Goal: Task Accomplishment & Management: Complete application form

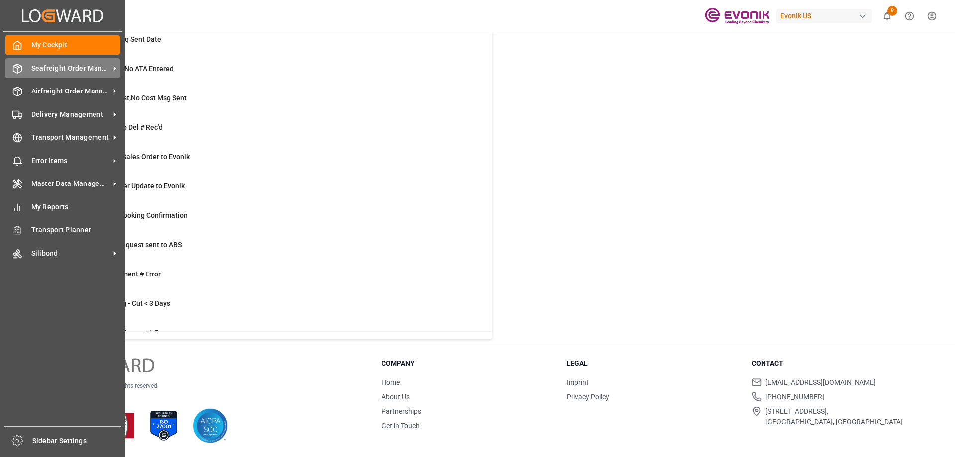
click at [24, 65] on div "Seafreight Order Management Seafreight Order Management" at bounding box center [62, 67] width 114 height 19
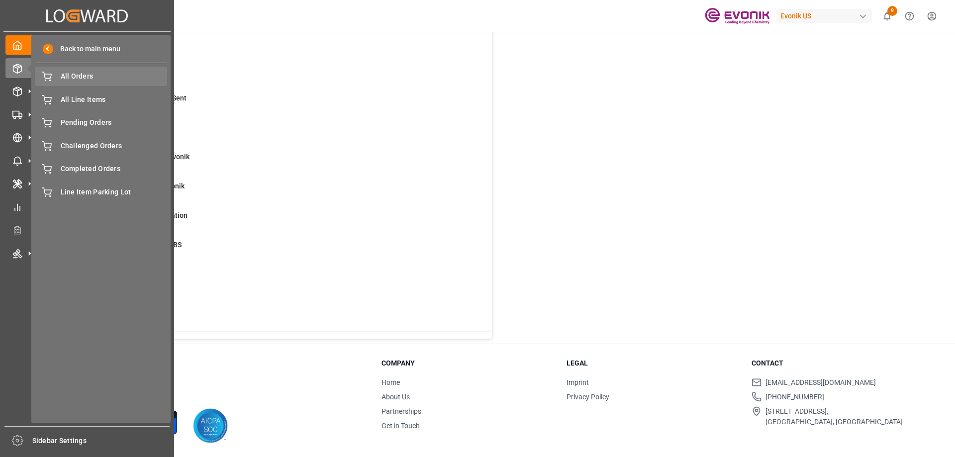
click at [94, 81] on span "All Orders" at bounding box center [114, 76] width 107 height 10
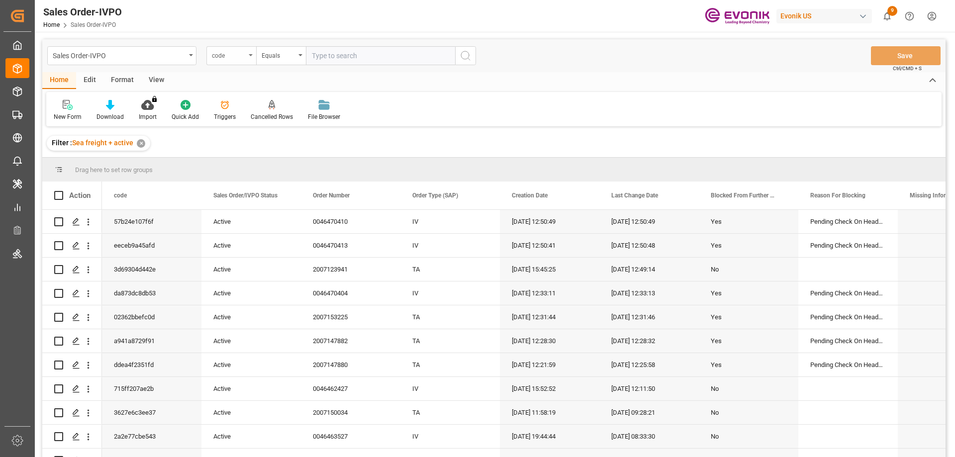
click at [236, 61] on div "code" at bounding box center [231, 55] width 50 height 19
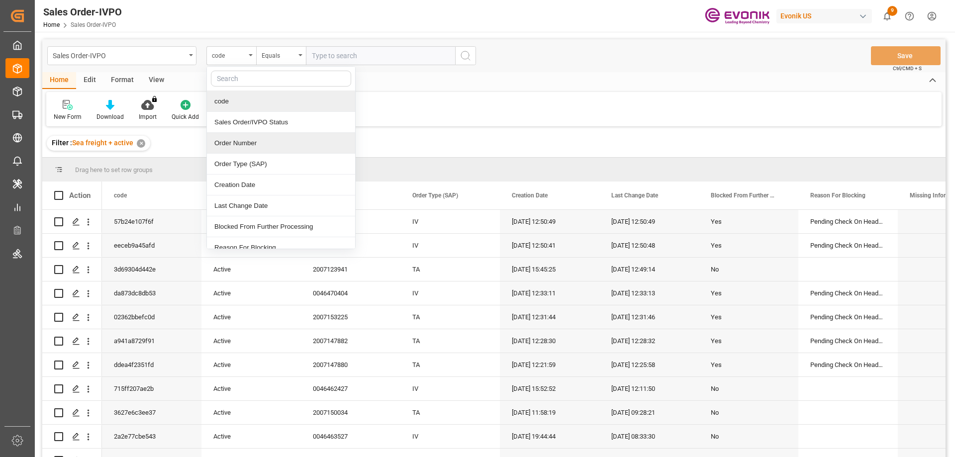
click at [232, 140] on div "Order Number" at bounding box center [281, 143] width 148 height 21
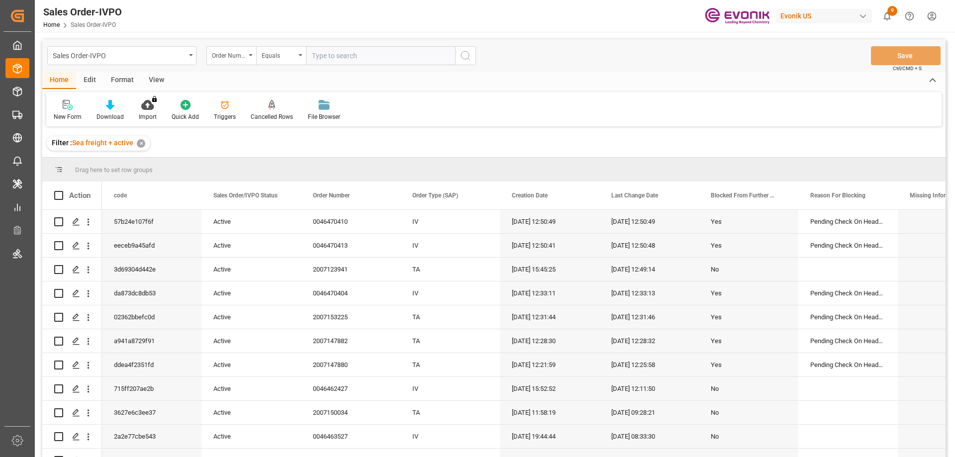
click at [148, 84] on div "View" at bounding box center [156, 80] width 30 height 17
click at [119, 110] on div "Standard Templates" at bounding box center [113, 110] width 65 height 22
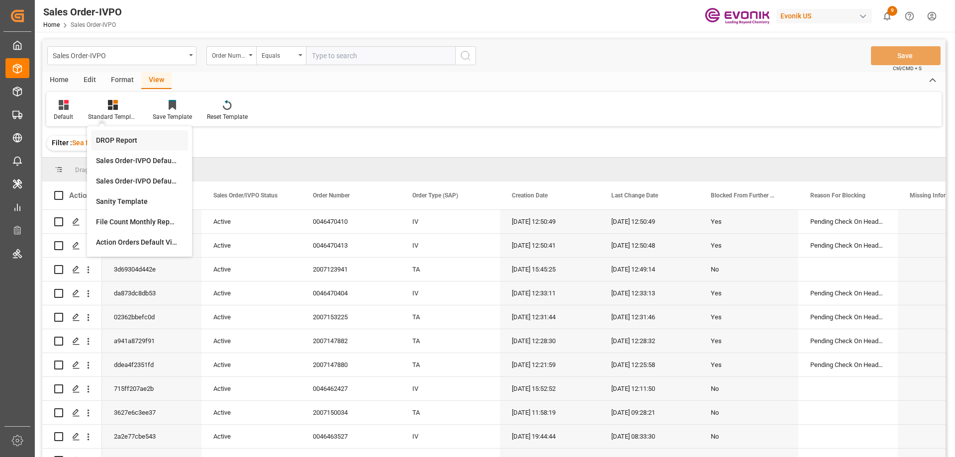
click at [113, 142] on div "DROP Report" at bounding box center [139, 140] width 87 height 10
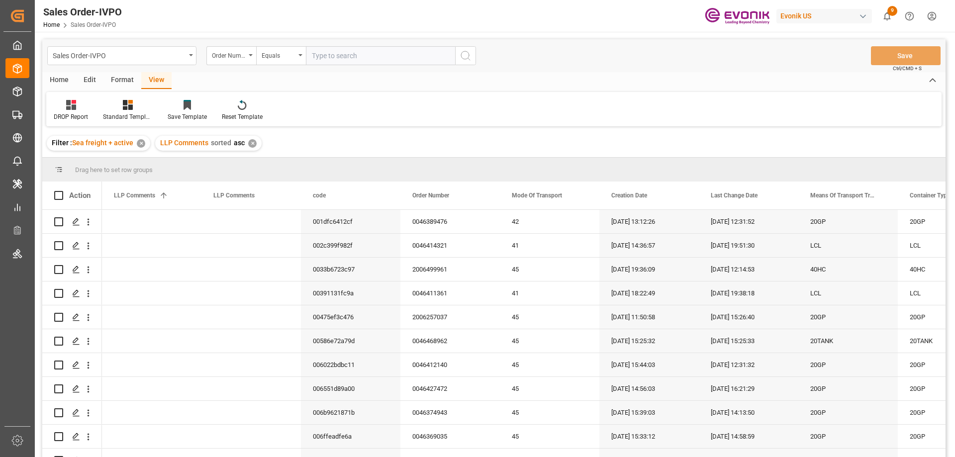
click at [62, 79] on div "Home" at bounding box center [59, 80] width 34 height 17
click at [106, 114] on div "Download" at bounding box center [110, 116] width 27 height 9
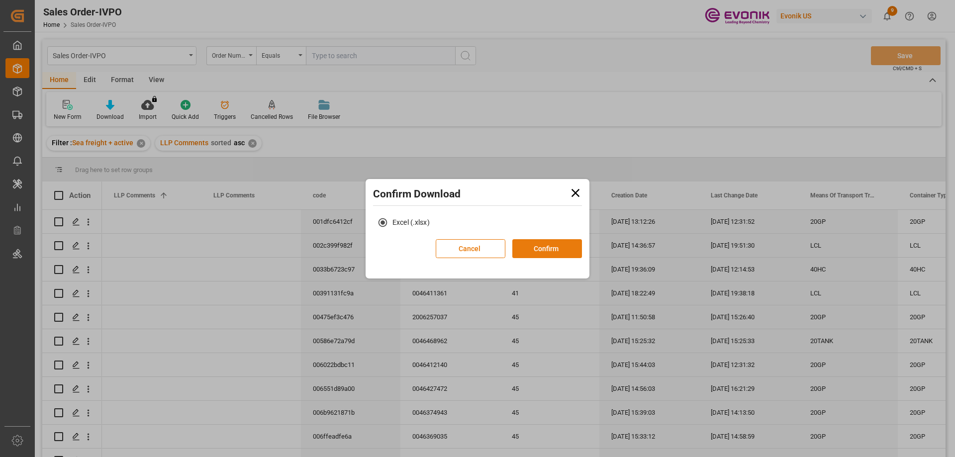
click at [545, 252] on button "Confirm" at bounding box center [547, 248] width 70 height 19
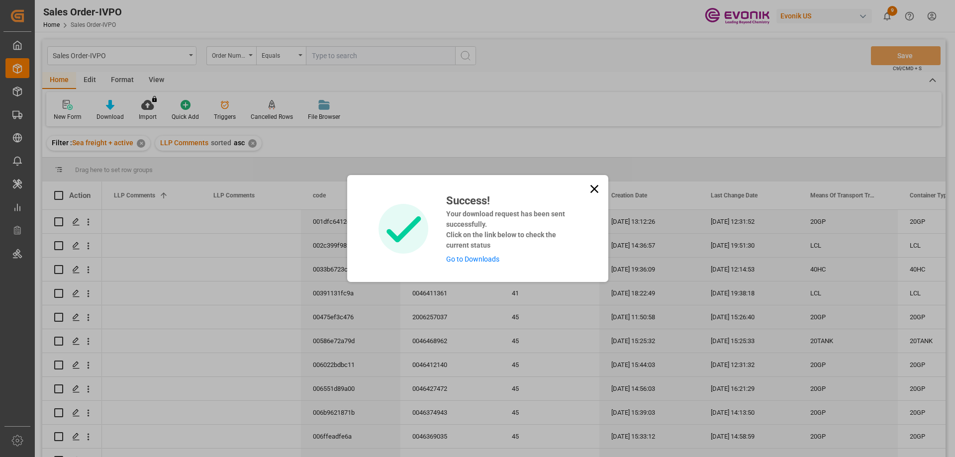
click at [482, 261] on link "Go to Downloads" at bounding box center [472, 259] width 53 height 8
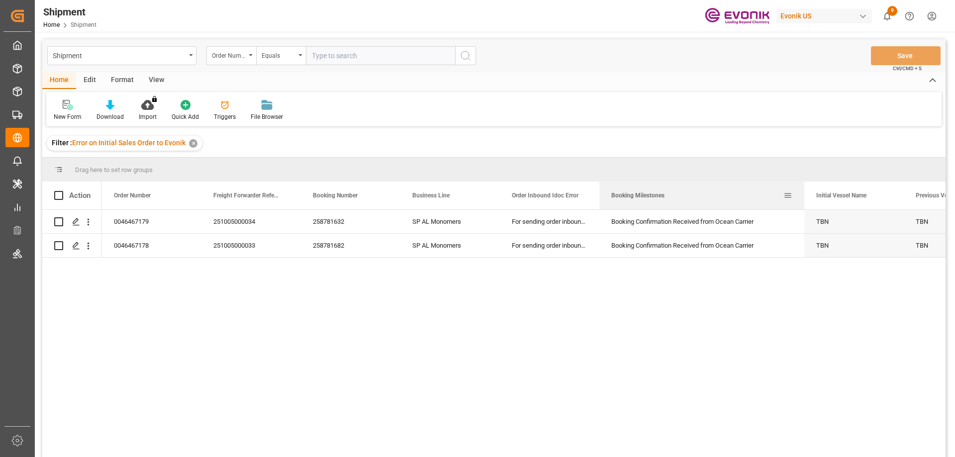
drag, startPoint x: 697, startPoint y: 192, endPoint x: 650, endPoint y: 206, distance: 49.3
click at [802, 205] on div at bounding box center [804, 196] width 4 height 28
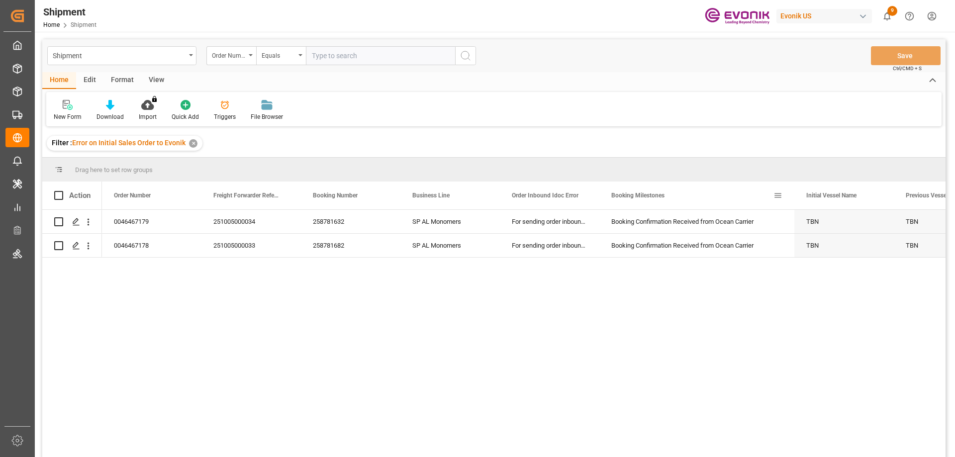
click at [599, 192] on div "Booking Milestones" at bounding box center [696, 196] width 195 height 28
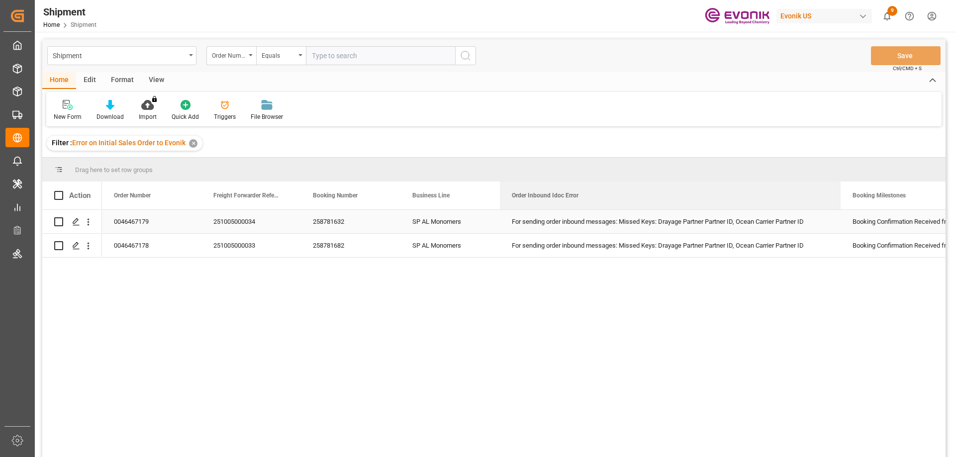
drag, startPoint x: 598, startPoint y: 190, endPoint x: 840, endPoint y: 213, distance: 242.4
click at [840, 213] on div "Action Order Number Freight Forwarder Reference Booking Number" at bounding box center [493, 323] width 903 height 282
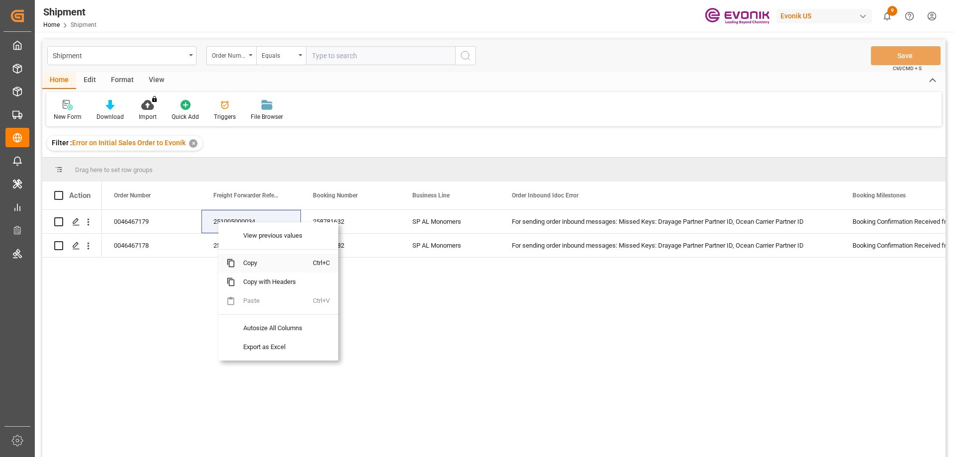
click at [249, 263] on span "Copy" at bounding box center [274, 263] width 78 height 19
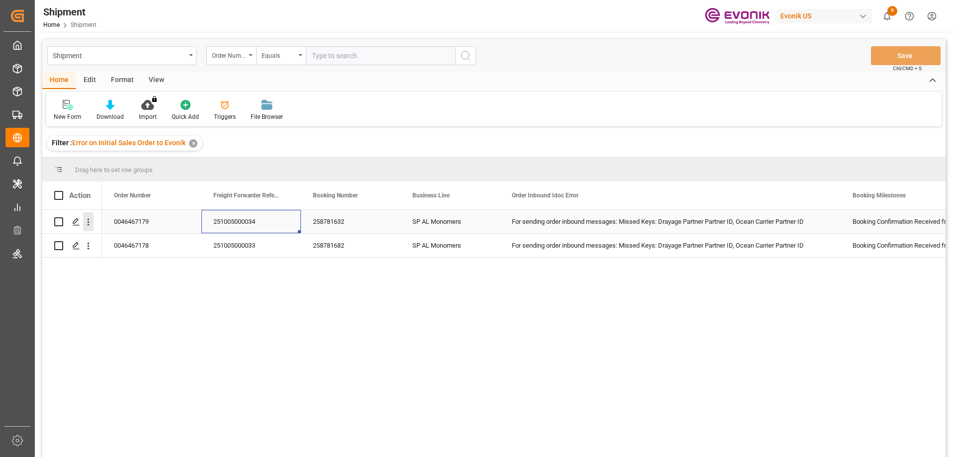
click at [91, 219] on icon "open menu" at bounding box center [88, 222] width 10 height 10
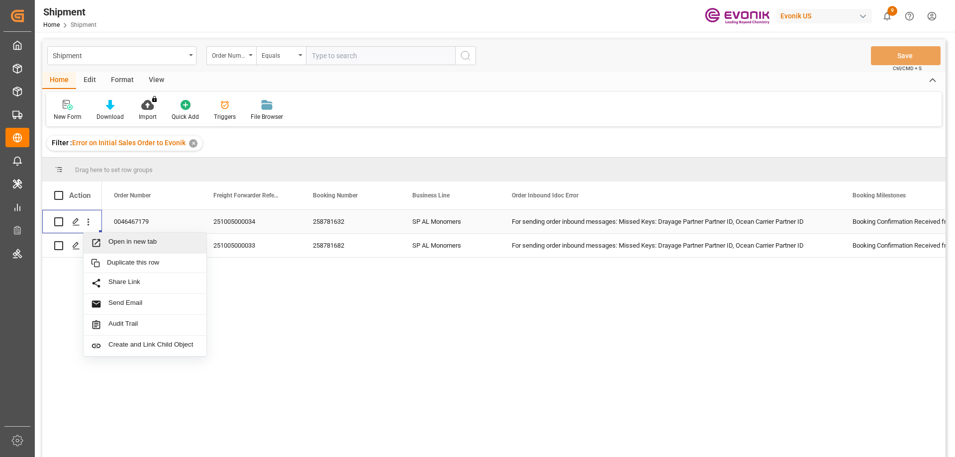
click at [127, 242] on span "Open in new tab" at bounding box center [153, 243] width 91 height 10
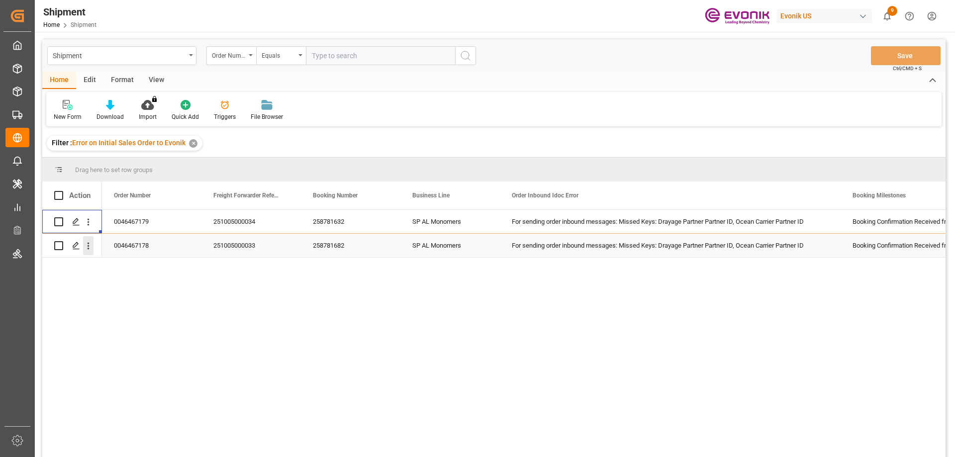
click at [88, 242] on icon "open menu" at bounding box center [88, 246] width 10 height 10
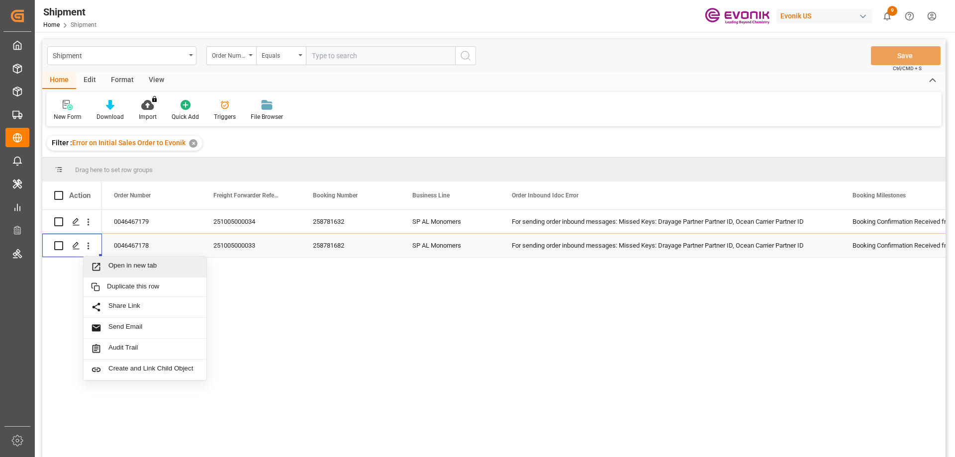
click at [113, 262] on span "Open in new tab" at bounding box center [153, 267] width 91 height 10
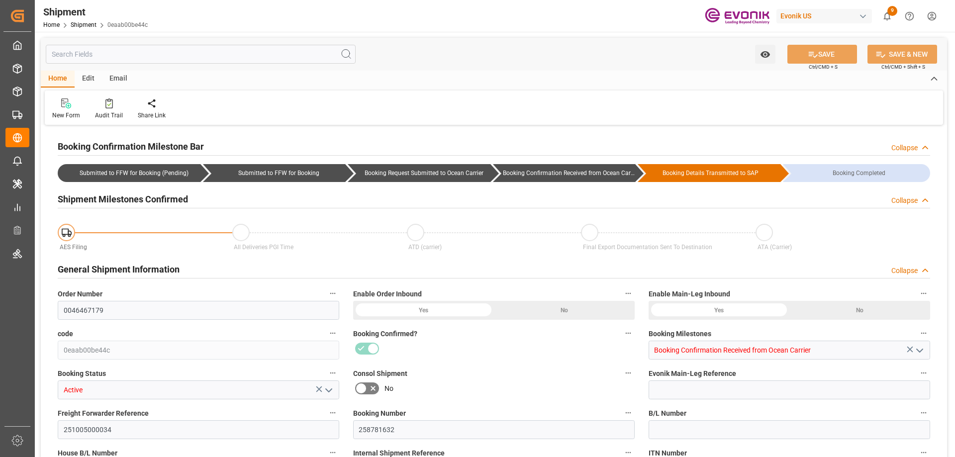
type input "TQMU"
type input "Intermodal Tank Transport"
type input "USMSY"
type input "NLRTM"
type input "7777777"
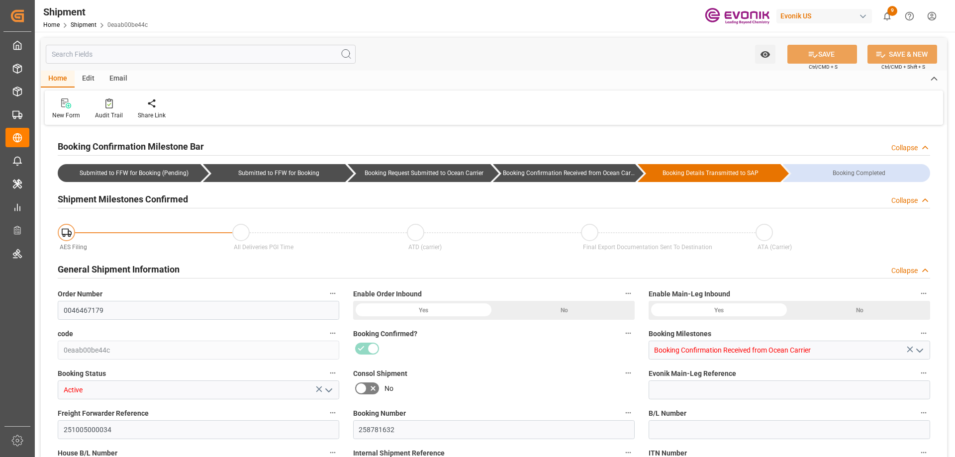
type input "7777777"
type input "10-09-2025 00:00"
type input "11-12-2025 00:00"
type input "10-06-2025 10:00"
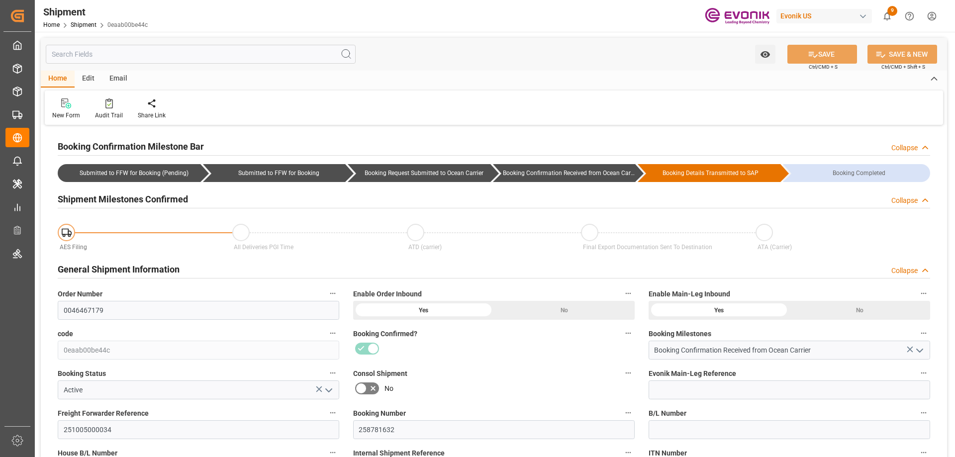
type input "10-05-2025 10:00"
type input "09-28-2025 00:00"
type input "10-06-2025 10:00"
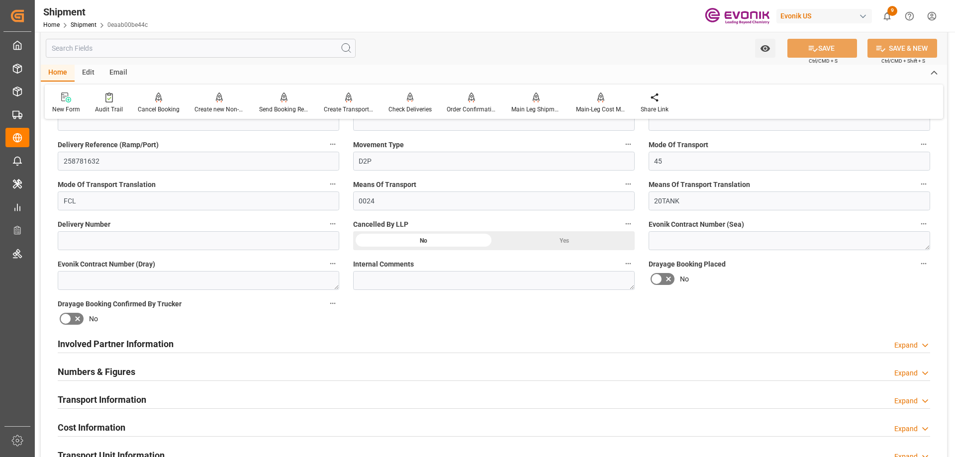
click at [120, 399] on h2 "Transport Information" at bounding box center [102, 399] width 89 height 13
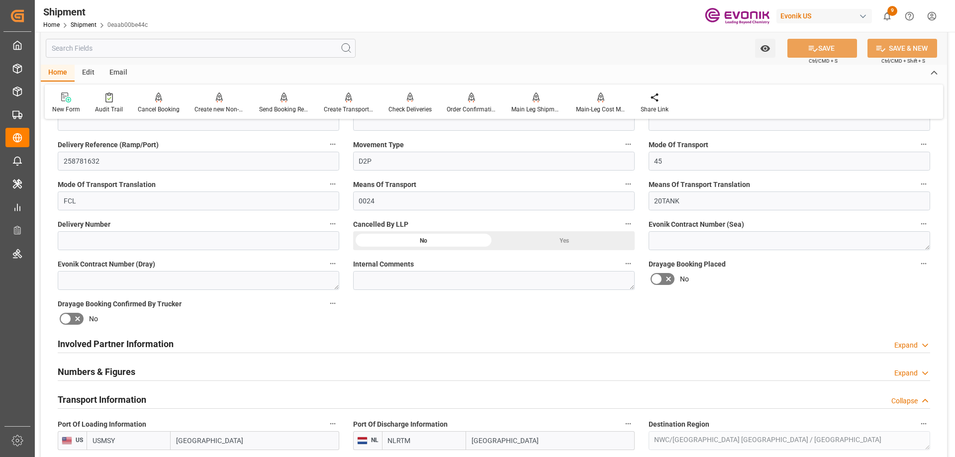
click at [120, 335] on div "Involved Partner Information" at bounding box center [116, 343] width 116 height 19
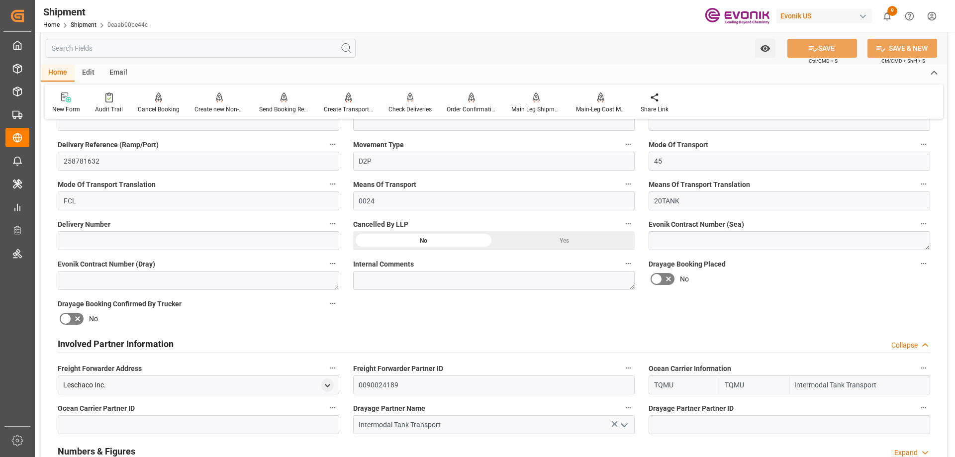
scroll to position [398, 0]
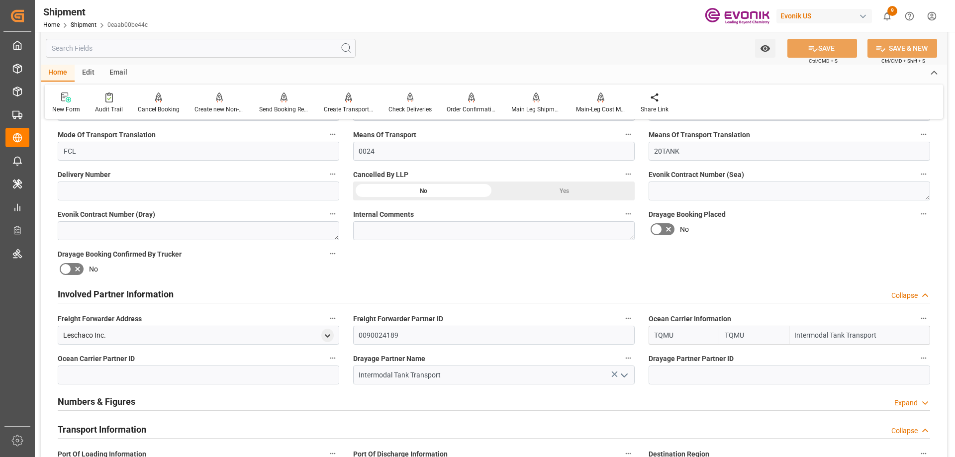
drag, startPoint x: 886, startPoint y: 336, endPoint x: 746, endPoint y: 334, distance: 139.8
click at [746, 334] on div "TQMU TQMU Intermodal Tank Transport" at bounding box center [790, 335] width 282 height 19
type input "maersk"
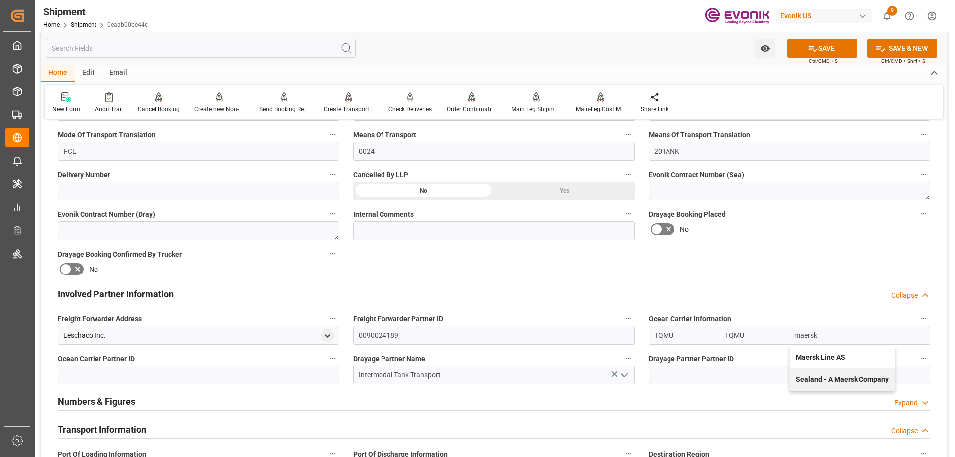
click at [833, 352] on div "Maersk Line AS" at bounding box center [842, 357] width 105 height 22
type input "MAEU"
type input "Maersk"
type input "Maersk Line AS"
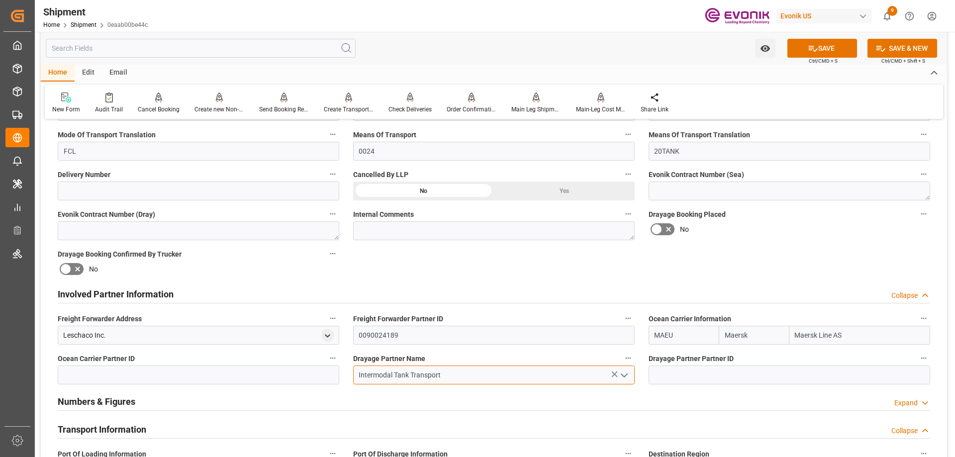
drag, startPoint x: 481, startPoint y: 375, endPoint x: 327, endPoint y: 380, distance: 153.8
click at [327, 380] on div "Booking Confirmation Milestone Bar Collapse Submitted to FFW for Booking (Pendi…" at bounding box center [494, 442] width 906 height 1424
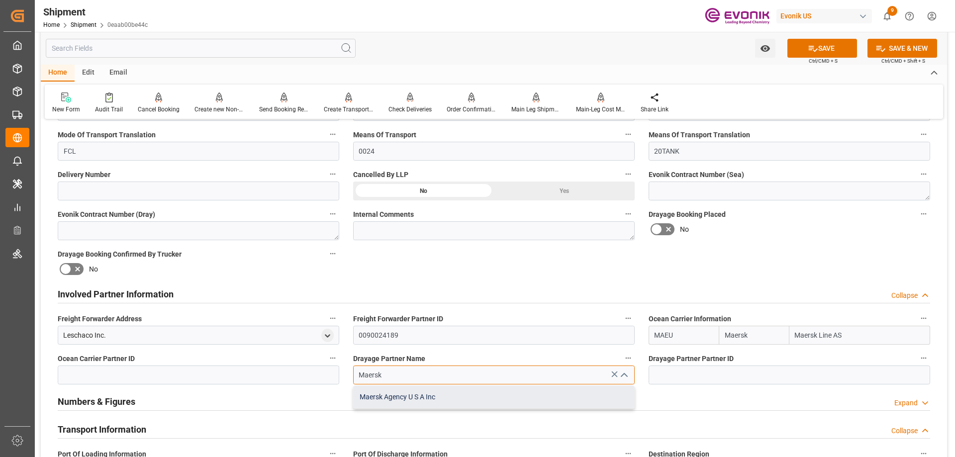
click at [379, 399] on div "Maersk Agency U S A Inc" at bounding box center [494, 397] width 281 height 22
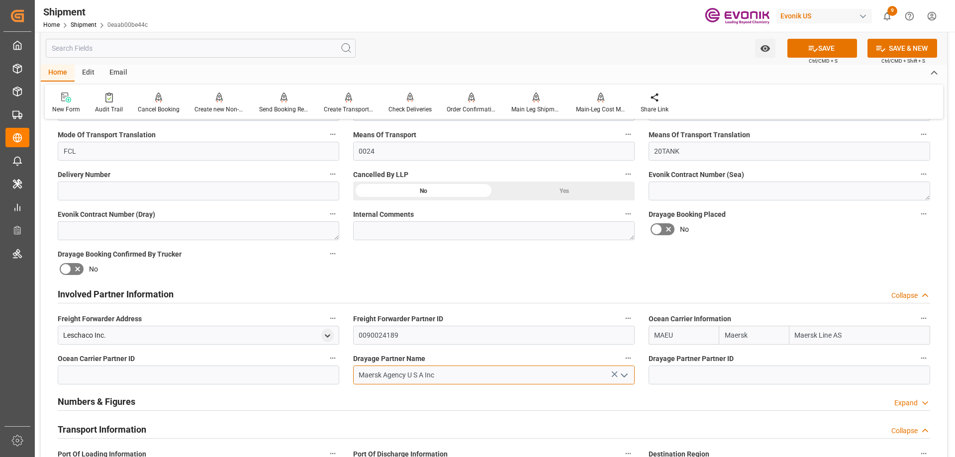
type input "Maersk Agency U S A Inc"
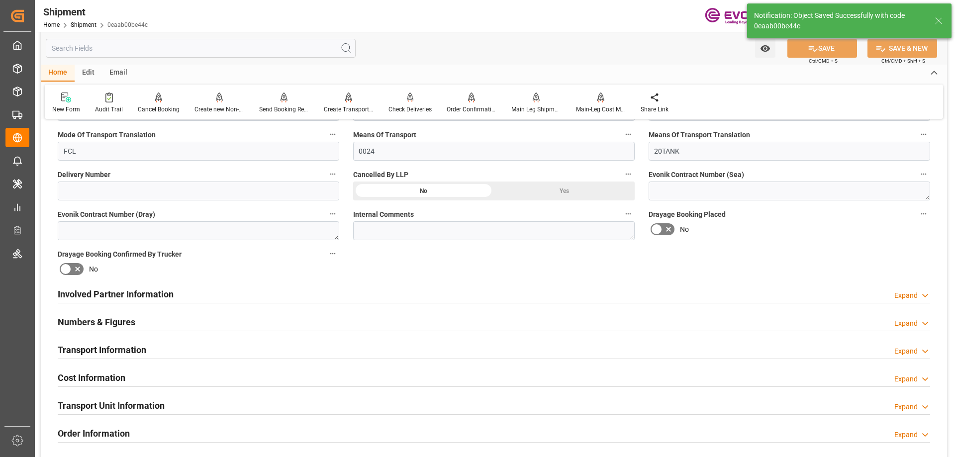
click at [131, 297] on h2 "Involved Partner Information" at bounding box center [116, 294] width 116 height 13
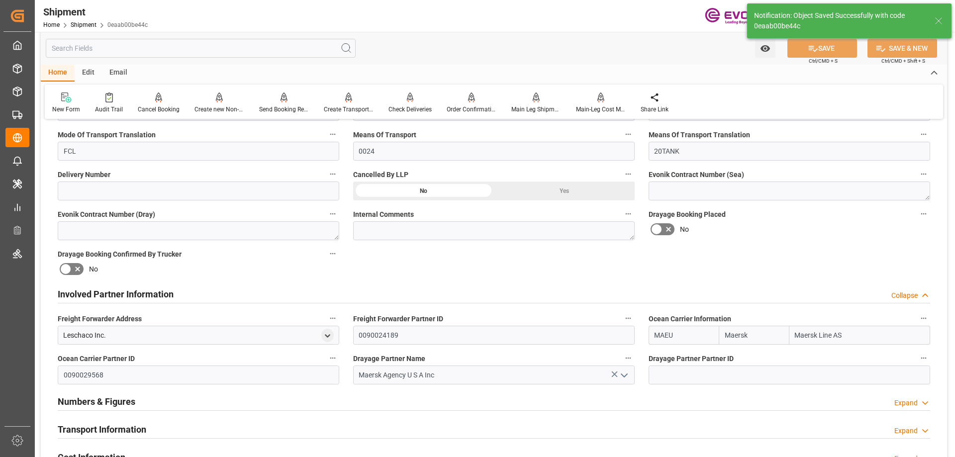
click at [115, 430] on h2 "Transport Information" at bounding box center [102, 429] width 89 height 13
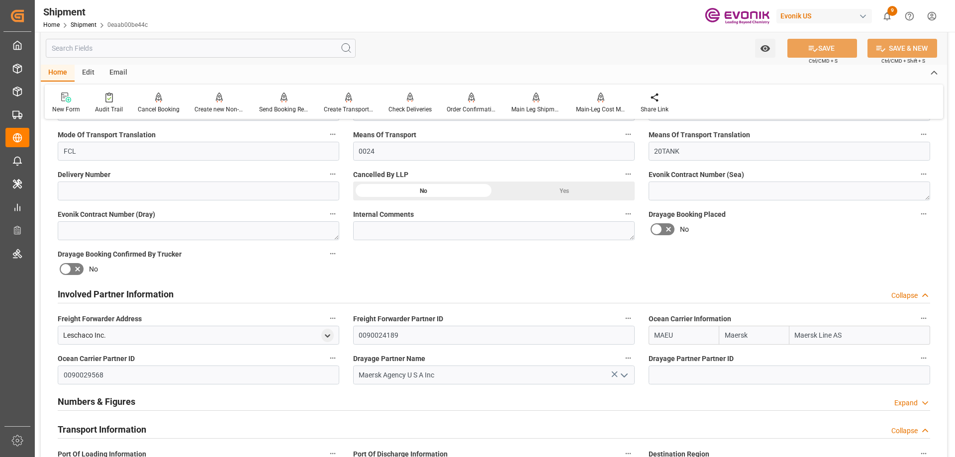
scroll to position [497, 0]
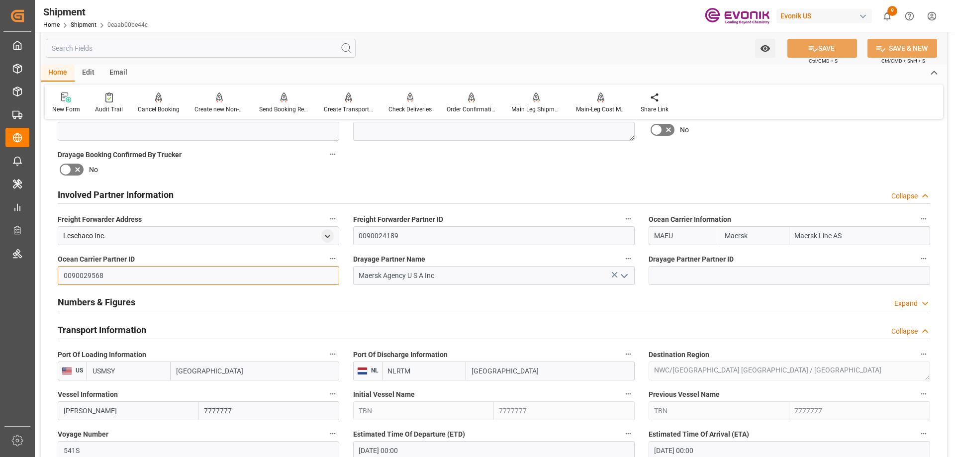
click at [124, 275] on input "0090029568" at bounding box center [199, 275] width 282 height 19
click at [669, 274] on input at bounding box center [790, 275] width 282 height 19
paste input "0090029568"
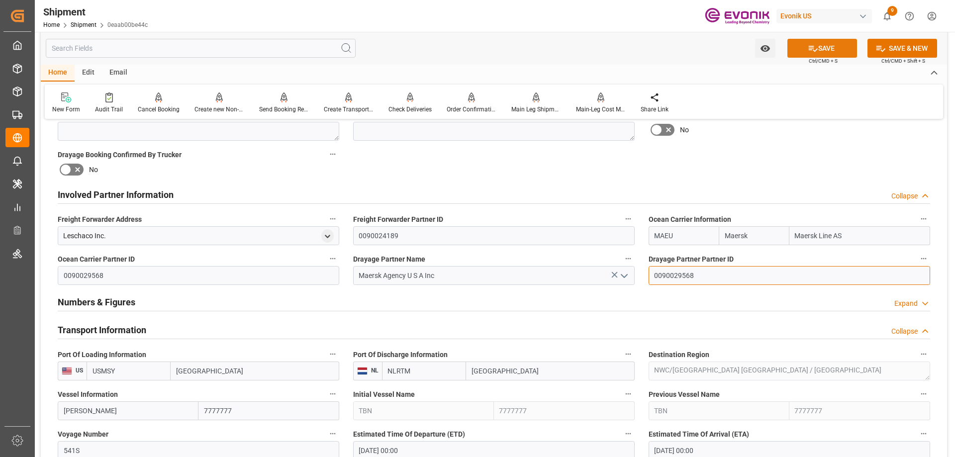
type input "0090029568"
click at [818, 45] on button "SAVE" at bounding box center [823, 48] width 70 height 19
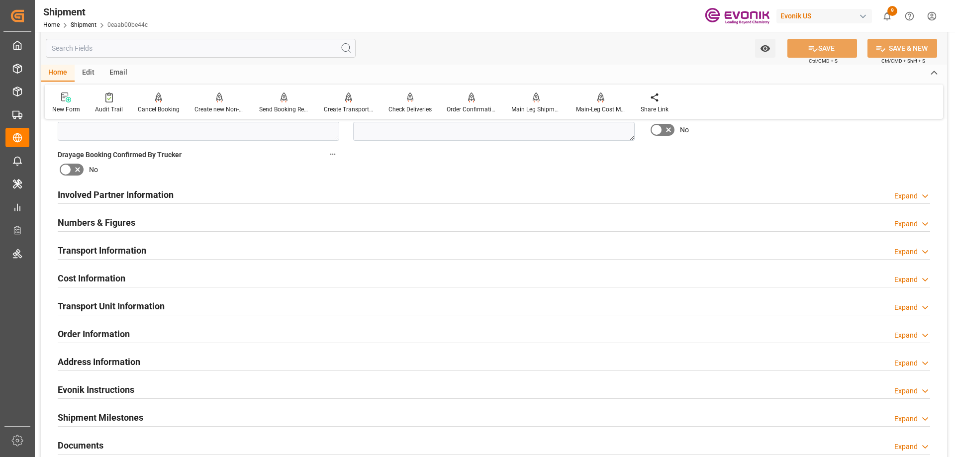
click at [140, 200] on h2 "Involved Partner Information" at bounding box center [116, 194] width 116 height 13
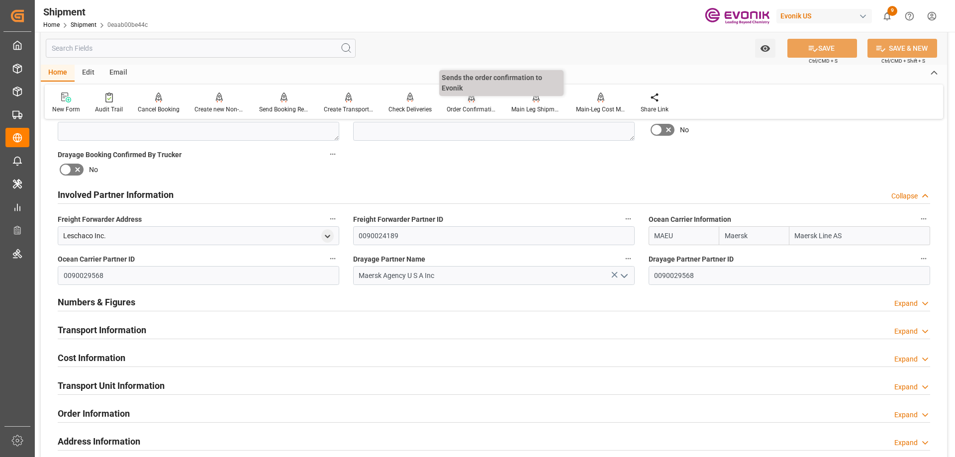
click at [462, 107] on div "Order Confirmation" at bounding box center [472, 109] width 50 height 9
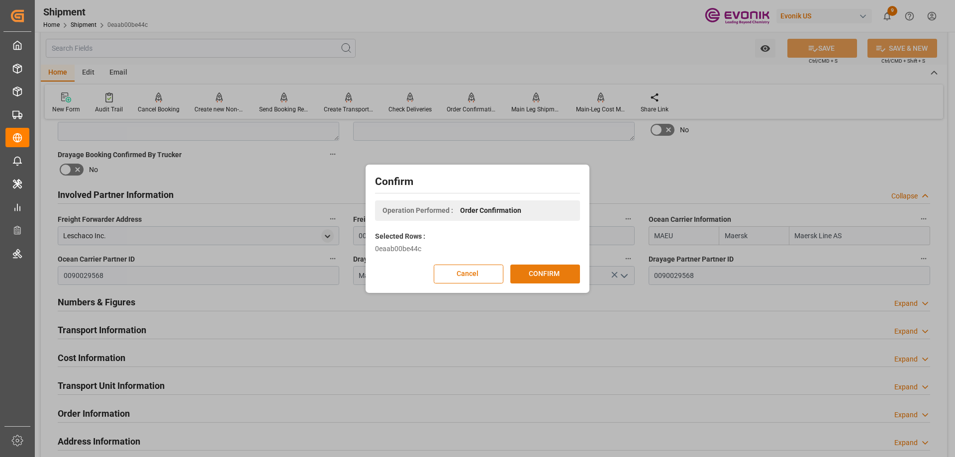
click at [565, 282] on button "CONFIRM" at bounding box center [545, 274] width 70 height 19
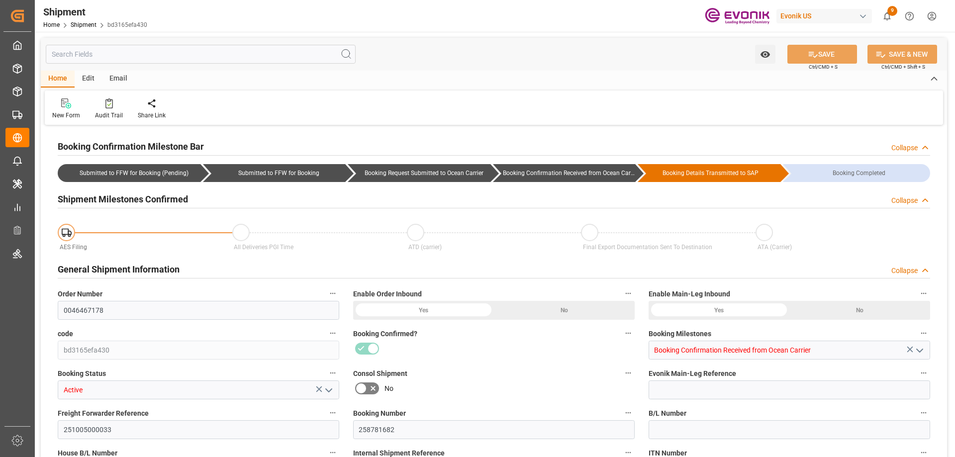
type input "TQMU"
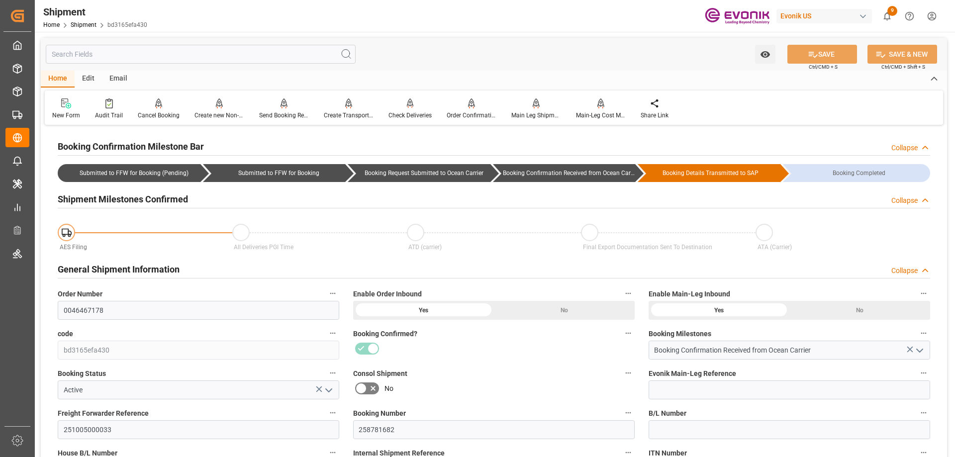
scroll to position [298, 0]
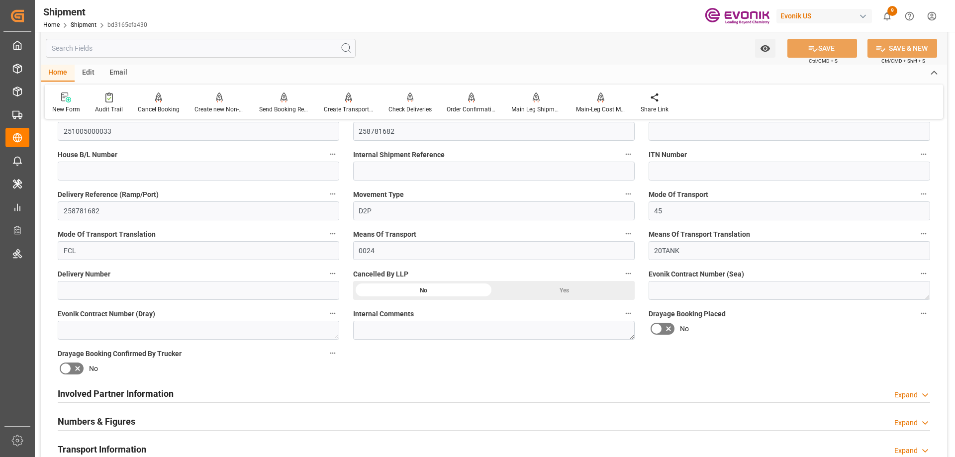
drag, startPoint x: 122, startPoint y: 388, endPoint x: 134, endPoint y: 383, distance: 13.1
click at [122, 388] on h2 "Involved Partner Information" at bounding box center [116, 393] width 116 height 13
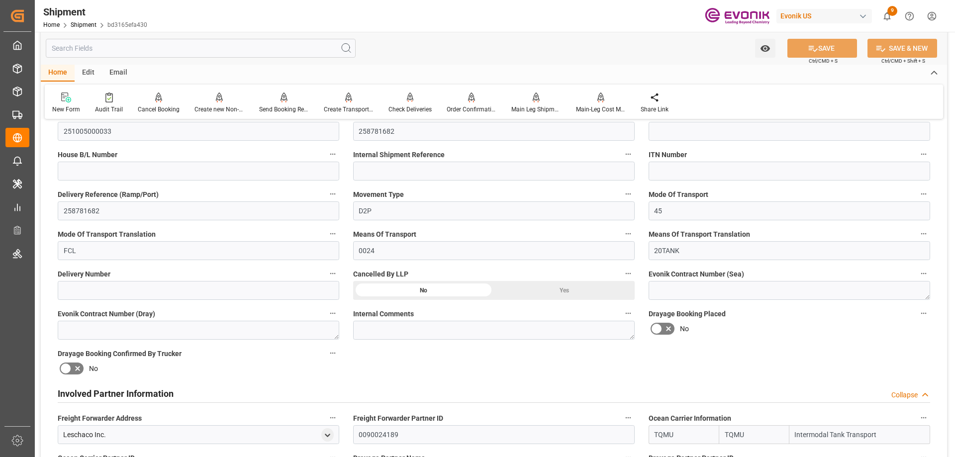
scroll to position [448, 0]
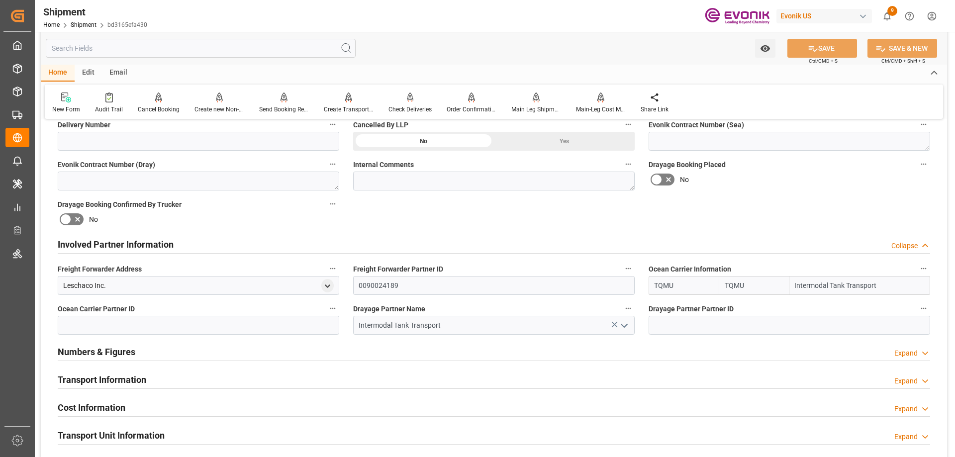
drag, startPoint x: 891, startPoint y: 288, endPoint x: 715, endPoint y: 287, distance: 176.1
click at [715, 287] on div "TQMU TQMU Intermodal Tank Transport" at bounding box center [790, 285] width 282 height 19
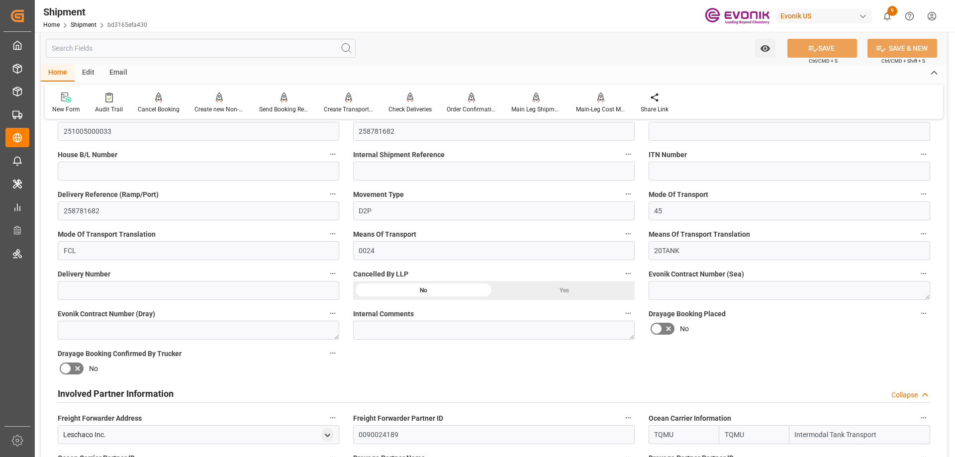
scroll to position [398, 0]
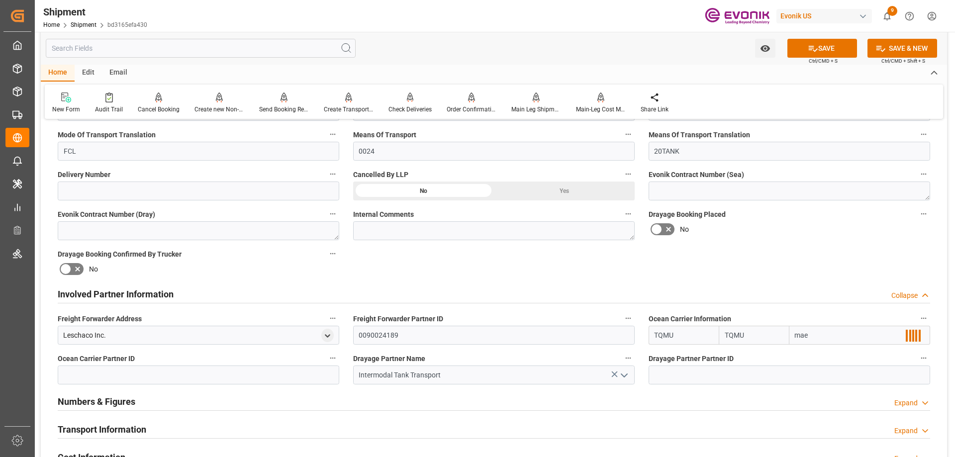
type input "maer"
click at [830, 357] on b "Maersk Line AS" at bounding box center [820, 357] width 49 height 8
type input "MAEU"
type input "Maersk"
type input "Maersk Line AS"
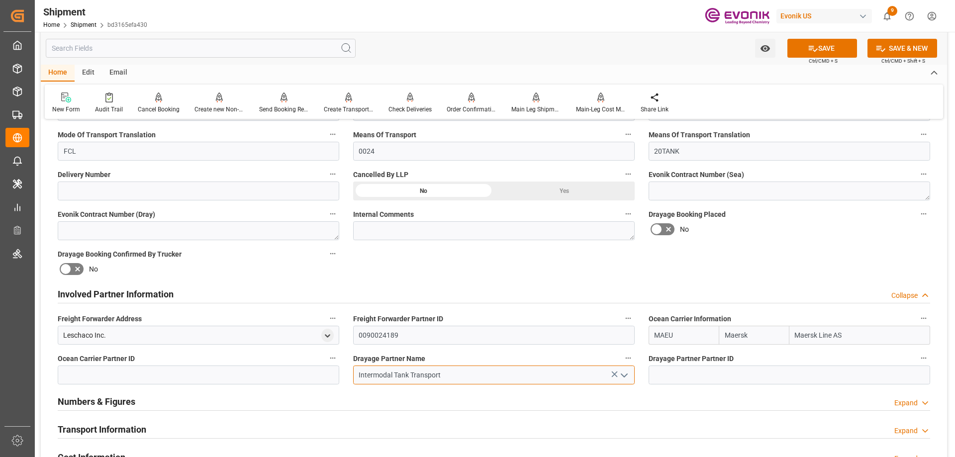
drag, startPoint x: 430, startPoint y: 368, endPoint x: 331, endPoint y: 378, distance: 99.5
click at [331, 378] on div "Booking Confirmation Milestone Bar Collapse Submitted to FFW for Booking (Pendi…" at bounding box center [494, 284] width 906 height 1108
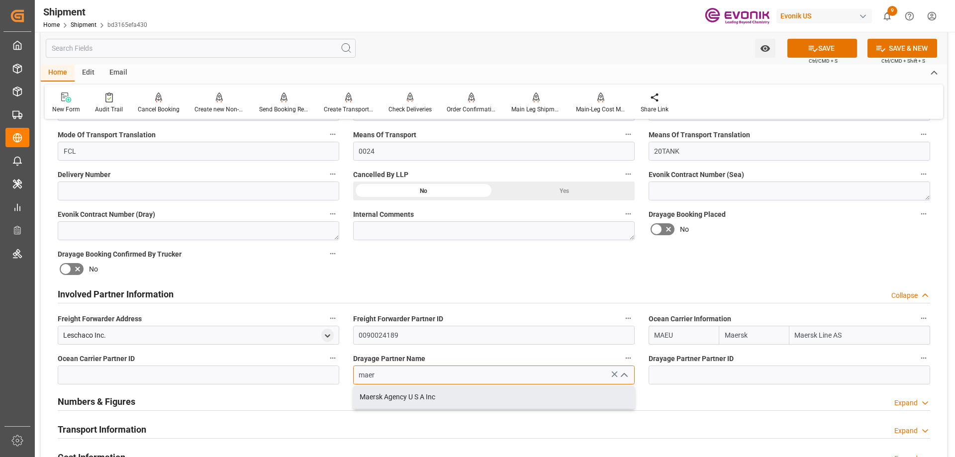
click at [399, 399] on div "Maersk Agency U S A Inc" at bounding box center [494, 397] width 281 height 22
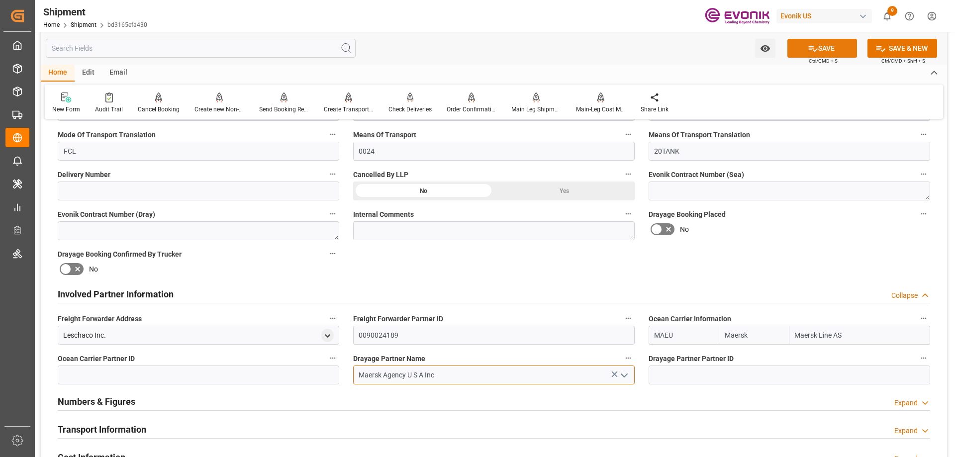
type input "Maersk Agency U S A Inc"
click at [818, 52] on button "SAVE" at bounding box center [823, 48] width 70 height 19
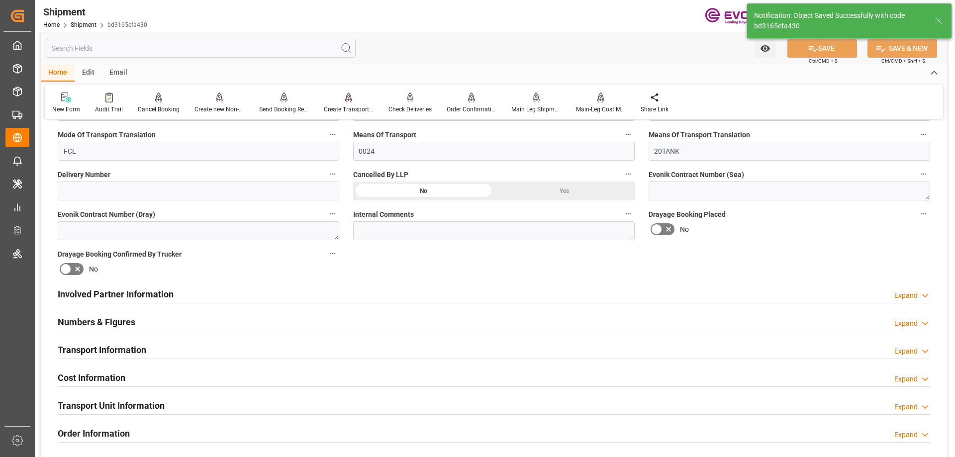
click at [161, 293] on h2 "Involved Partner Information" at bounding box center [116, 294] width 116 height 13
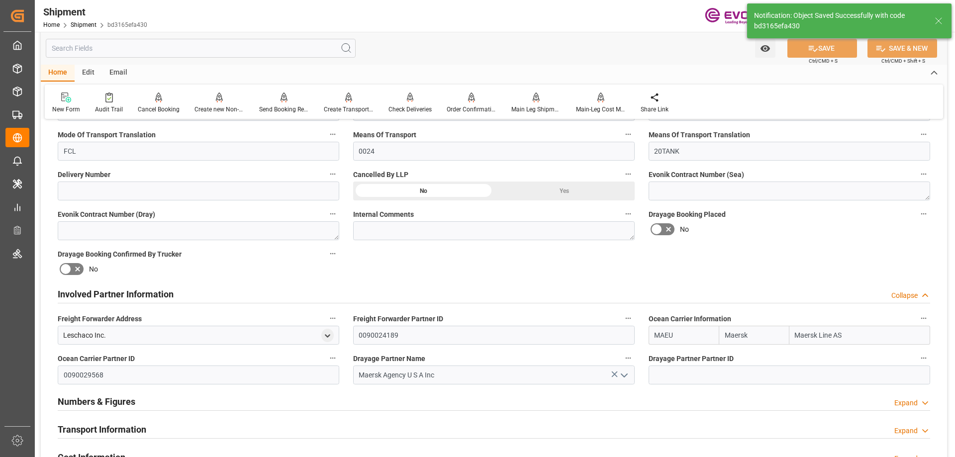
click at [105, 432] on h2 "Transport Information" at bounding box center [102, 429] width 89 height 13
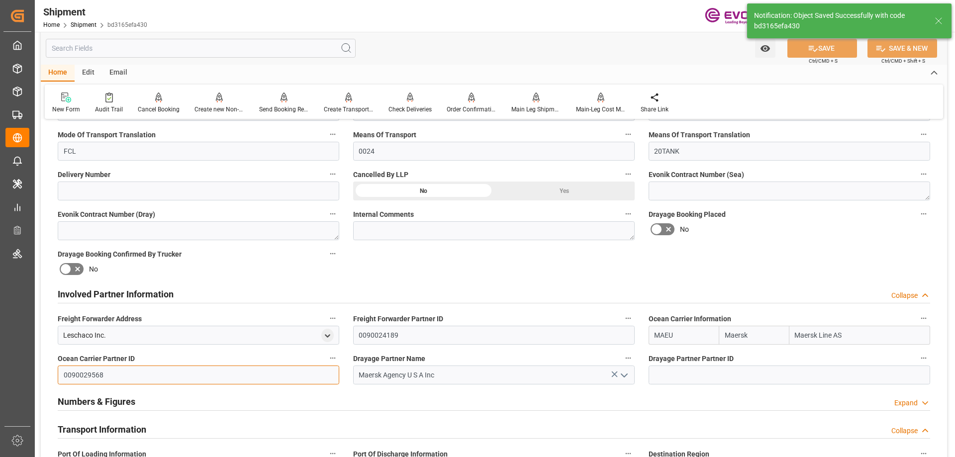
drag, startPoint x: 143, startPoint y: 370, endPoint x: 54, endPoint y: 373, distance: 89.6
click at [54, 373] on div "Ocean Carrier Partner ID 0090029568" at bounding box center [199, 368] width 296 height 40
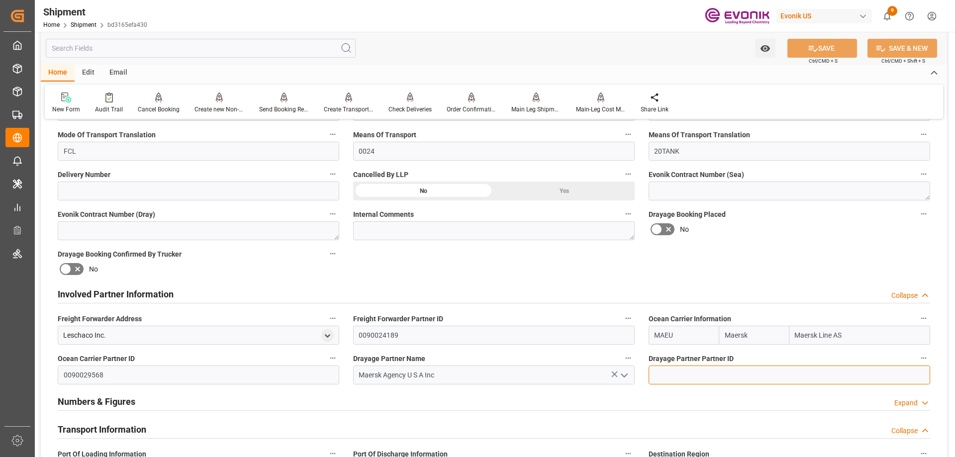
click at [718, 369] on input at bounding box center [790, 375] width 282 height 19
paste input "0090029568"
type input "0090029568"
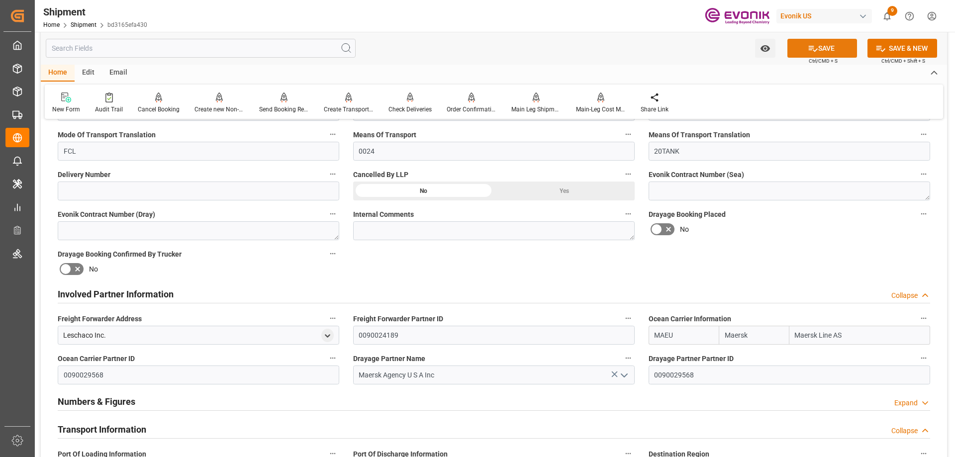
click at [808, 52] on icon at bounding box center [813, 48] width 10 height 10
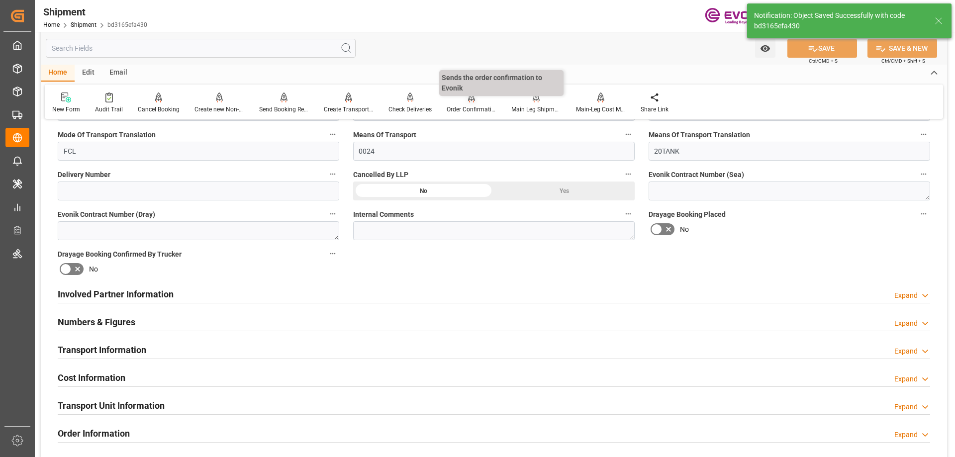
click at [474, 103] on div "Order Confirmation" at bounding box center [471, 103] width 65 height 22
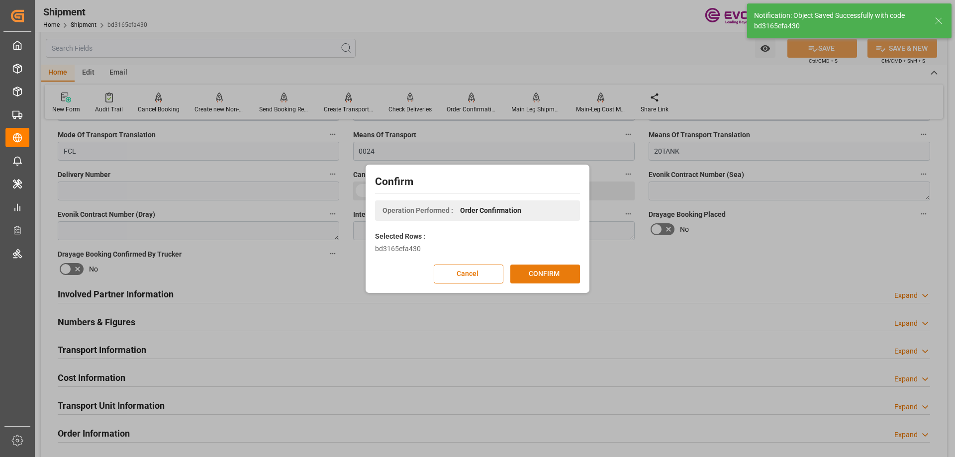
click at [537, 275] on button "CONFIRM" at bounding box center [545, 274] width 70 height 19
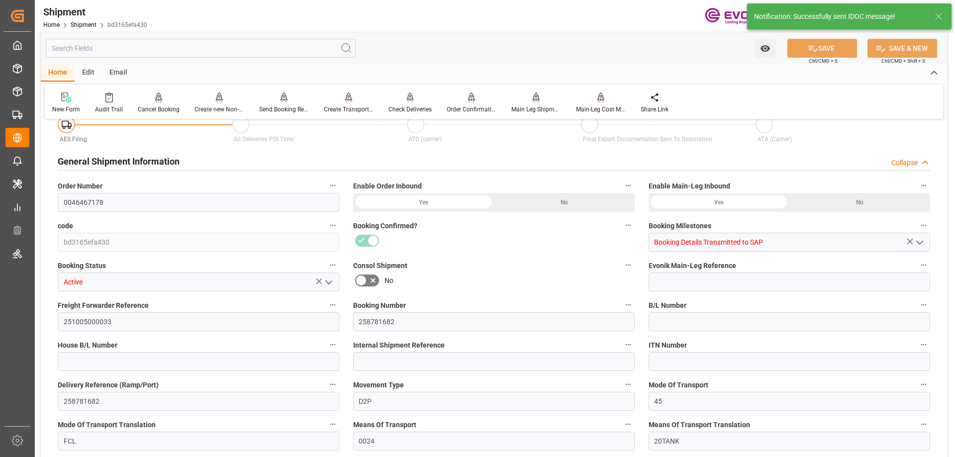
scroll to position [399, 0]
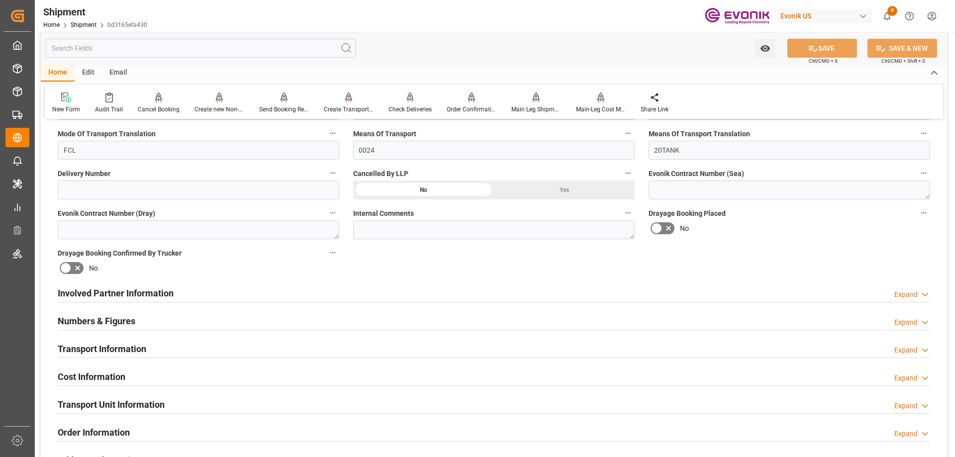
click at [97, 299] on h2 "Involved Partner Information" at bounding box center [116, 293] width 116 height 13
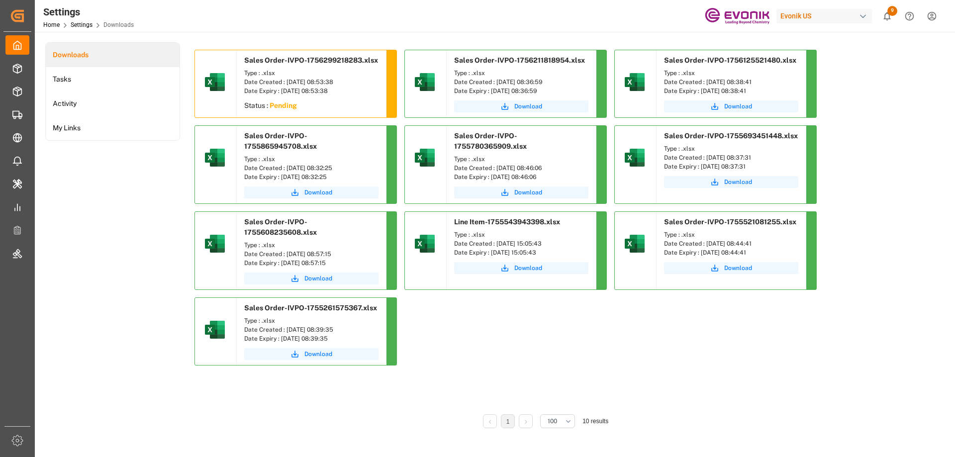
click at [284, 101] on div "Status : Pending" at bounding box center [311, 107] width 149 height 18
click at [437, 316] on div "Sales Order-IVPO-1756299218283.xlsx Type : .xlsx Date Created : [DATE] 08:53:38…" at bounding box center [546, 211] width 703 height 323
click at [449, 388] on div "Sales Order-IVPO-1756299218283.xlsx Type : .xlsx Date Created : [DATE] 08:53:38…" at bounding box center [546, 229] width 703 height 358
click at [327, 108] on span "Download" at bounding box center [318, 106] width 28 height 9
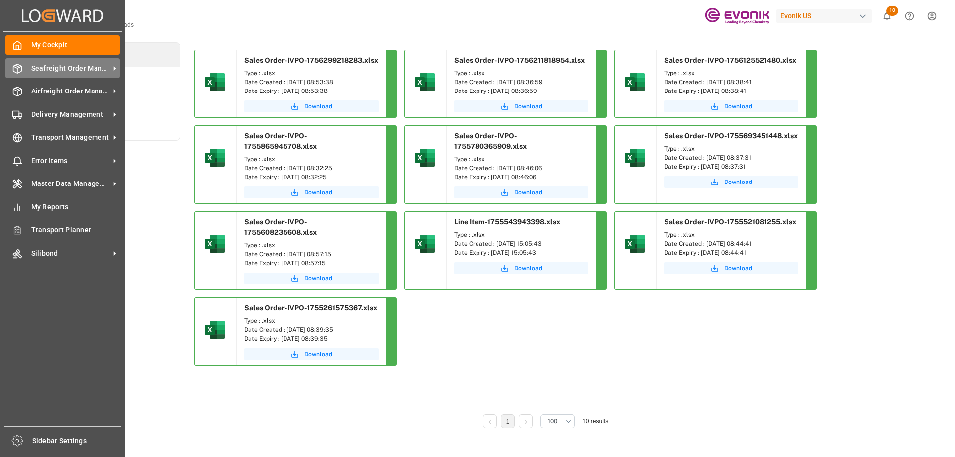
click at [32, 69] on span "Seafreight Order Management" at bounding box center [70, 68] width 79 height 10
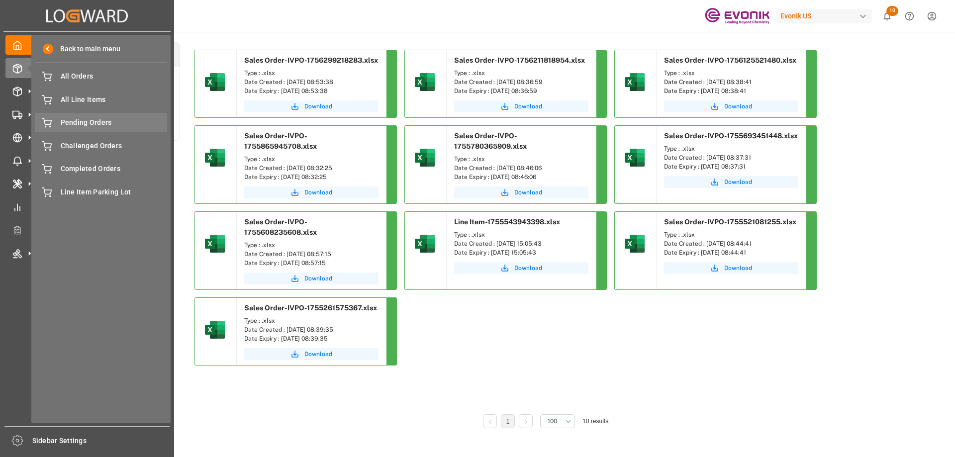
click at [71, 125] on span "Pending Orders" at bounding box center [114, 122] width 107 height 10
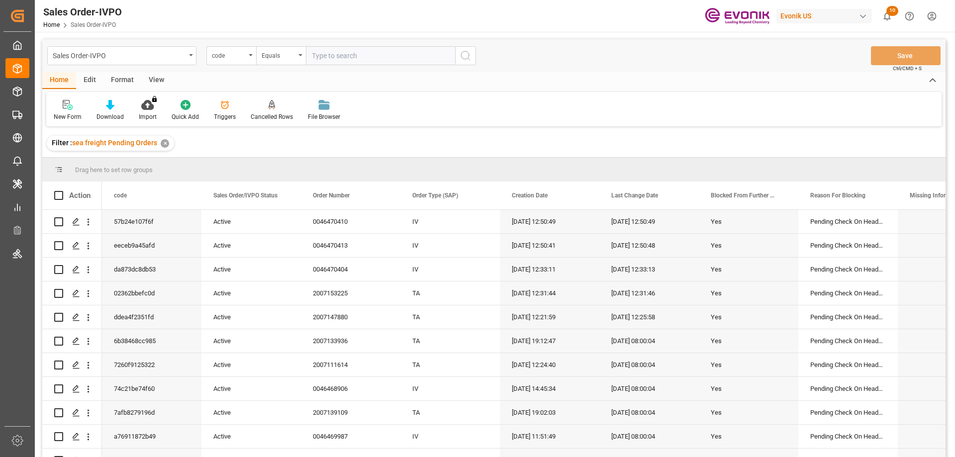
click at [162, 80] on div "View" at bounding box center [156, 80] width 30 height 17
click at [119, 109] on div at bounding box center [113, 104] width 50 height 10
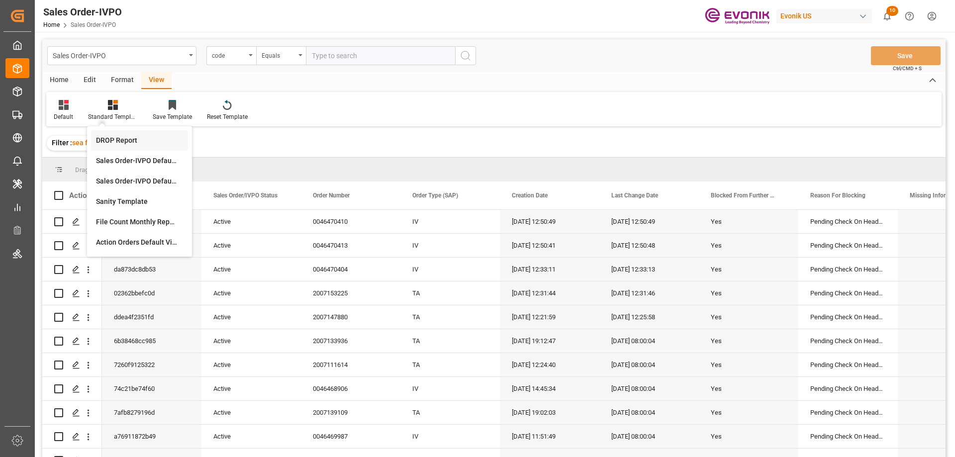
click at [137, 144] on div "DROP Report" at bounding box center [139, 140] width 87 height 10
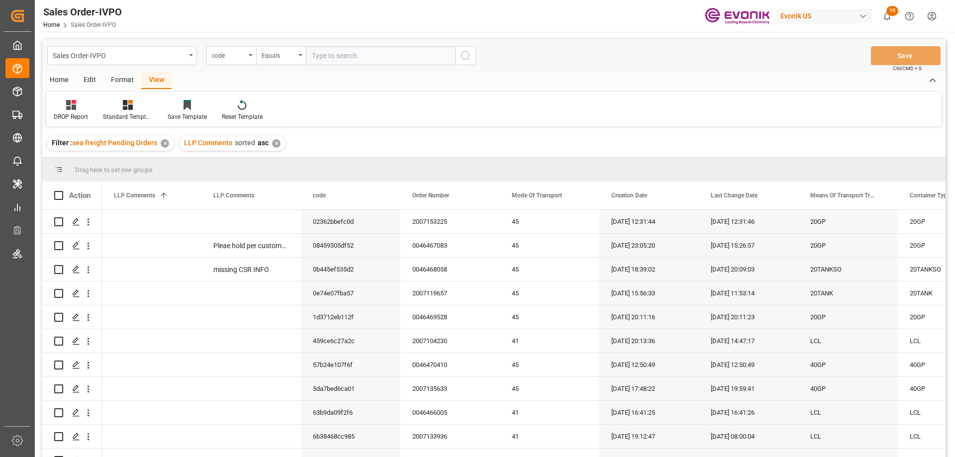
click at [62, 79] on div "Home" at bounding box center [59, 80] width 34 height 17
click at [112, 114] on div "Download" at bounding box center [110, 116] width 27 height 9
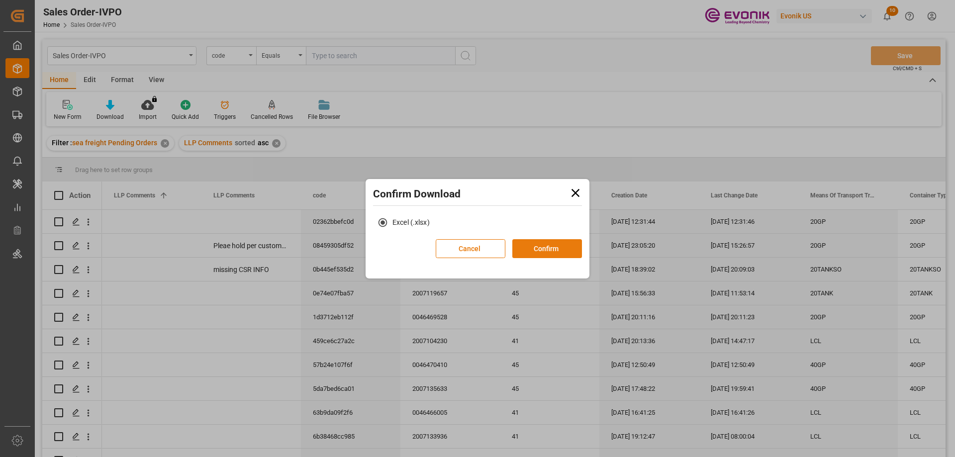
click at [544, 248] on button "Confirm" at bounding box center [547, 248] width 70 height 19
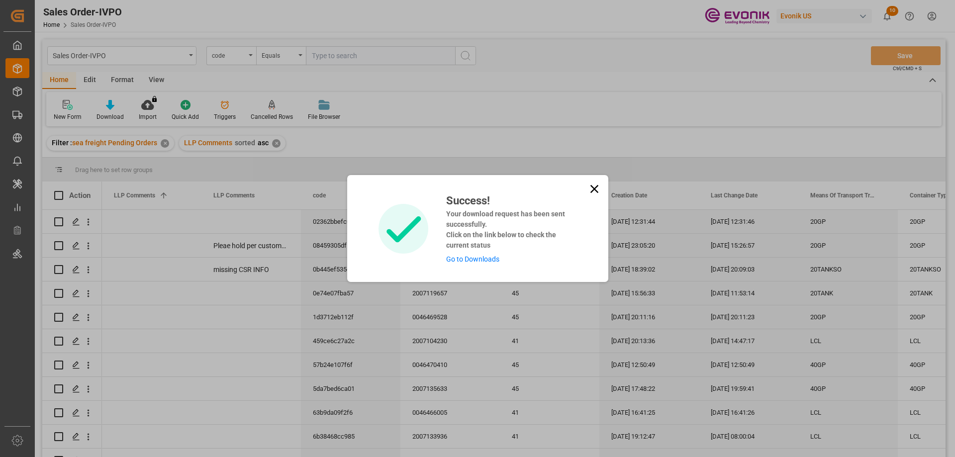
click at [461, 258] on link "Go to Downloads" at bounding box center [472, 259] width 53 height 8
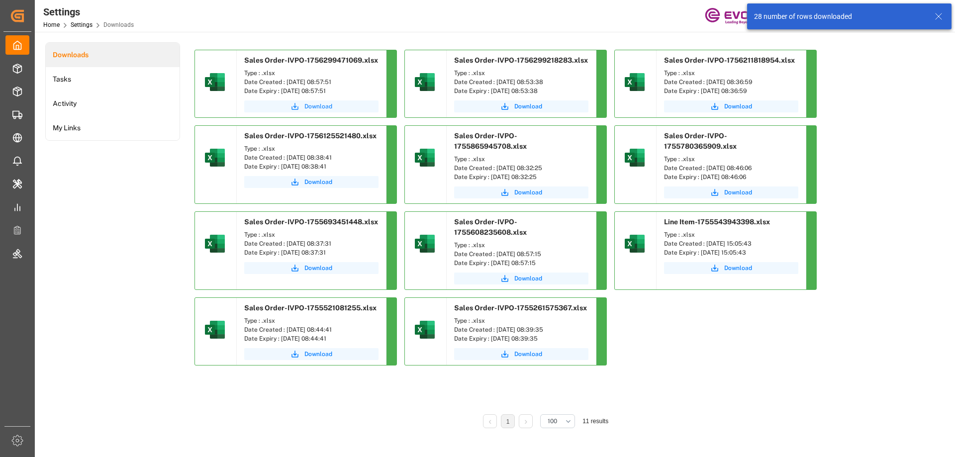
click at [296, 106] on icon "submit" at bounding box center [295, 106] width 7 height 7
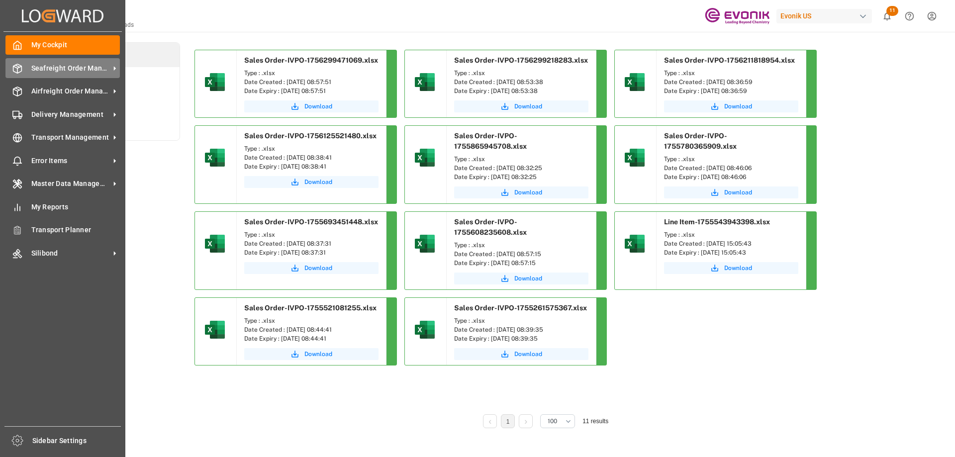
click at [49, 72] on span "Seafreight Order Management" at bounding box center [70, 68] width 79 height 10
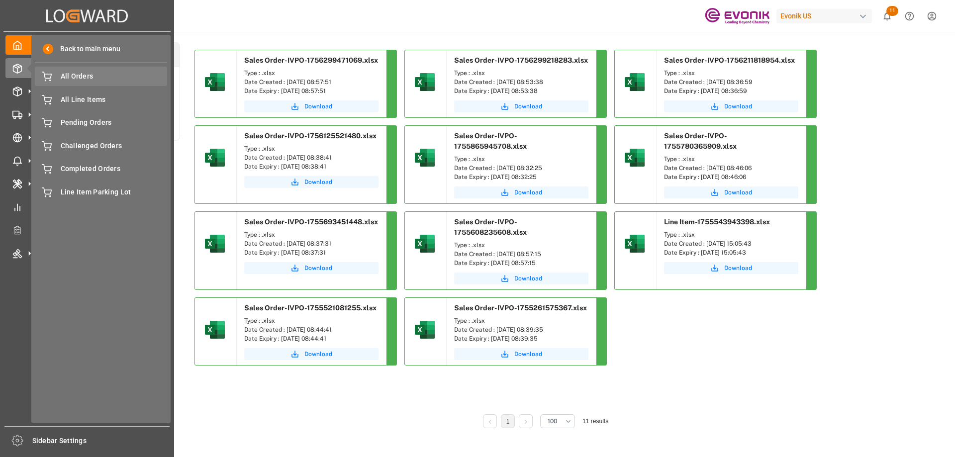
click at [66, 78] on span "All Orders" at bounding box center [114, 76] width 107 height 10
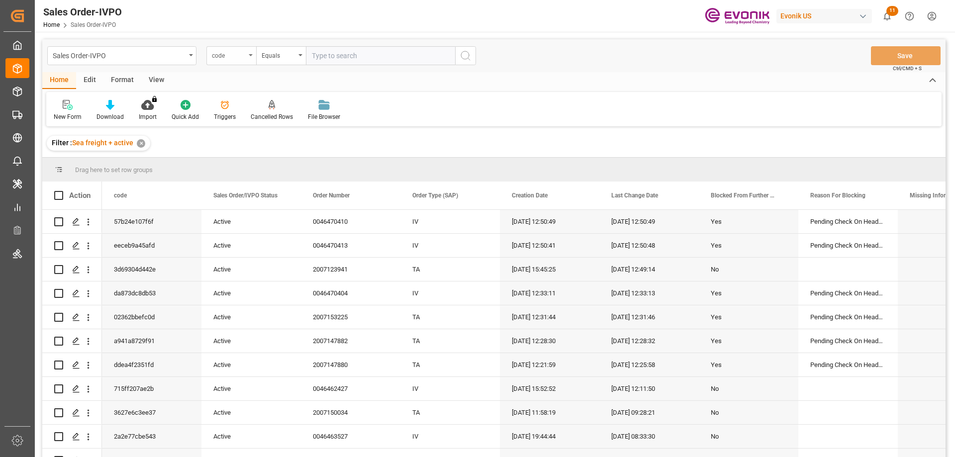
click at [239, 53] on div "code" at bounding box center [229, 54] width 34 height 11
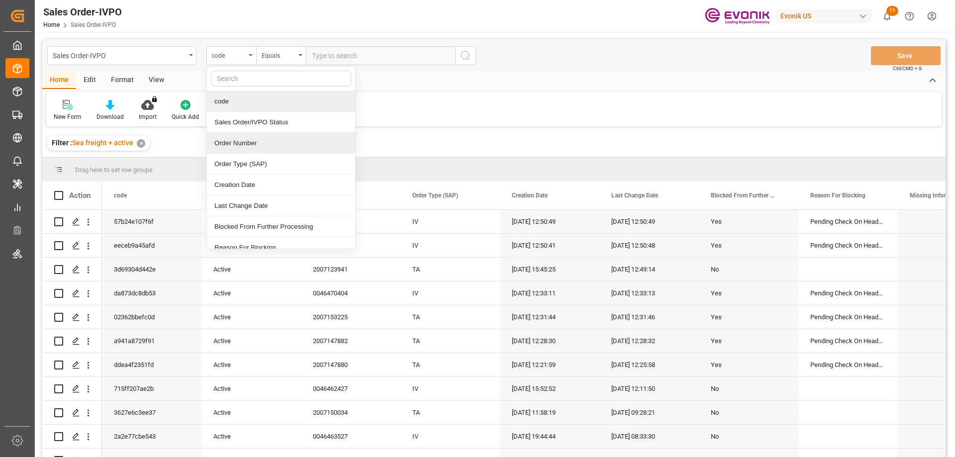
click at [232, 139] on div "Order Number" at bounding box center [281, 143] width 148 height 21
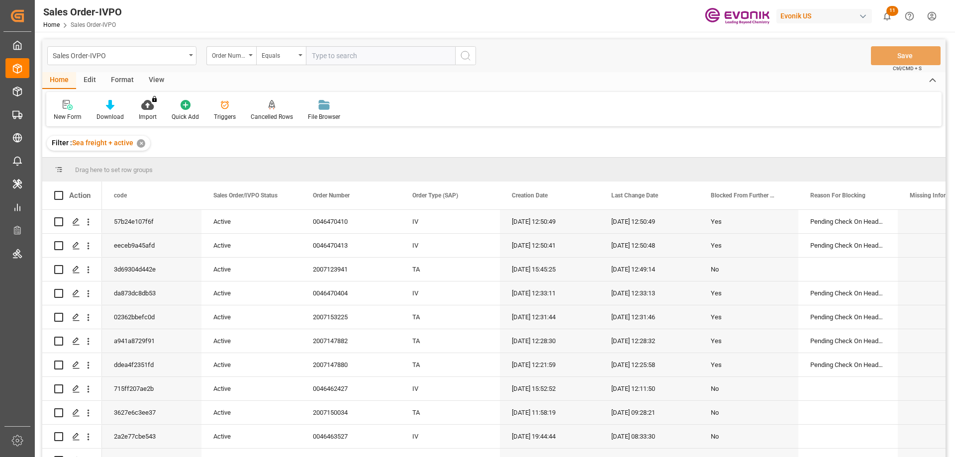
click at [324, 59] on input "text" at bounding box center [380, 55] width 149 height 19
paste input "2007013931"
type input "2007013931"
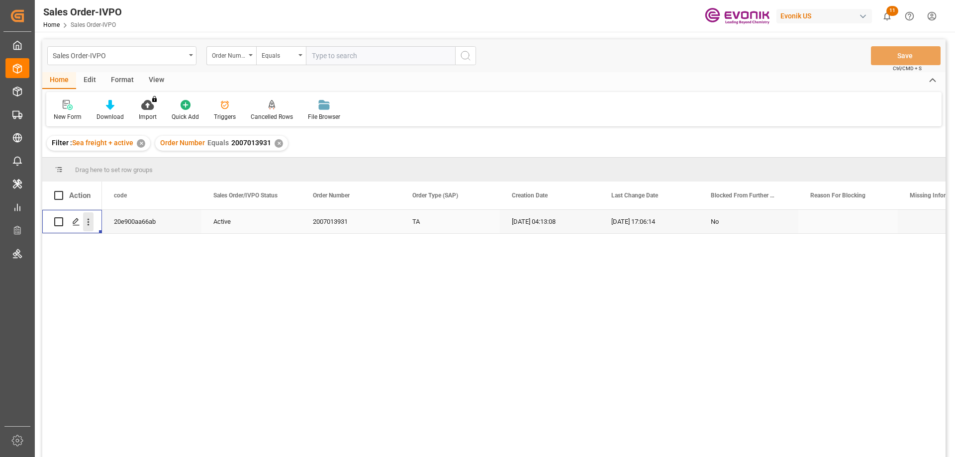
click at [90, 221] on icon "open menu" at bounding box center [88, 222] width 10 height 10
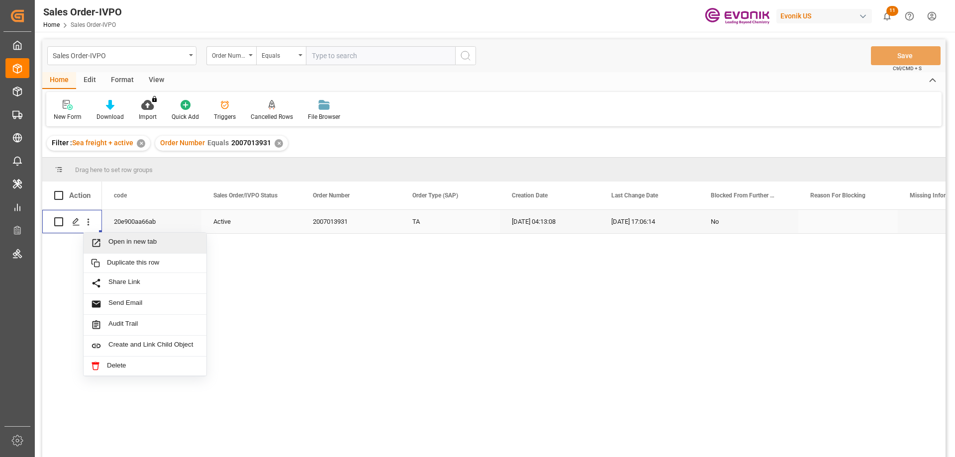
click at [123, 243] on span "Open in new tab" at bounding box center [153, 243] width 91 height 10
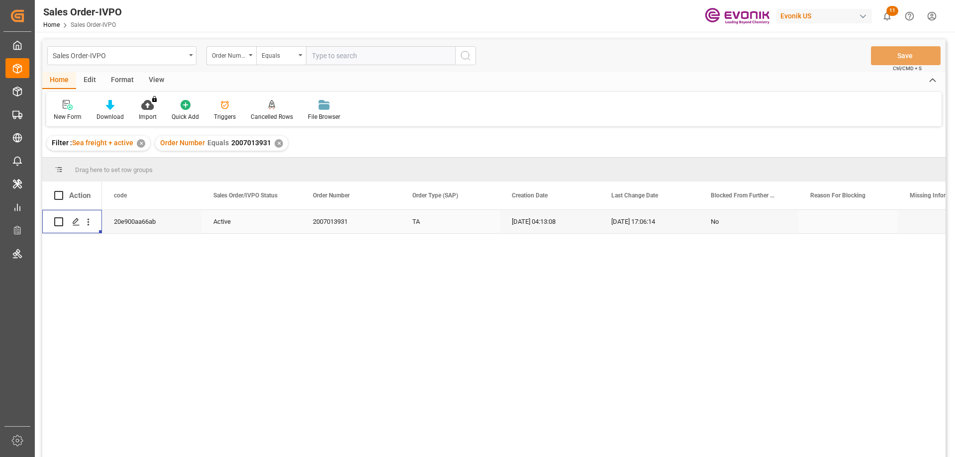
click at [348, 63] on input "text" at bounding box center [380, 55] width 149 height 19
paste input "2007136745"
type input "2007136745"
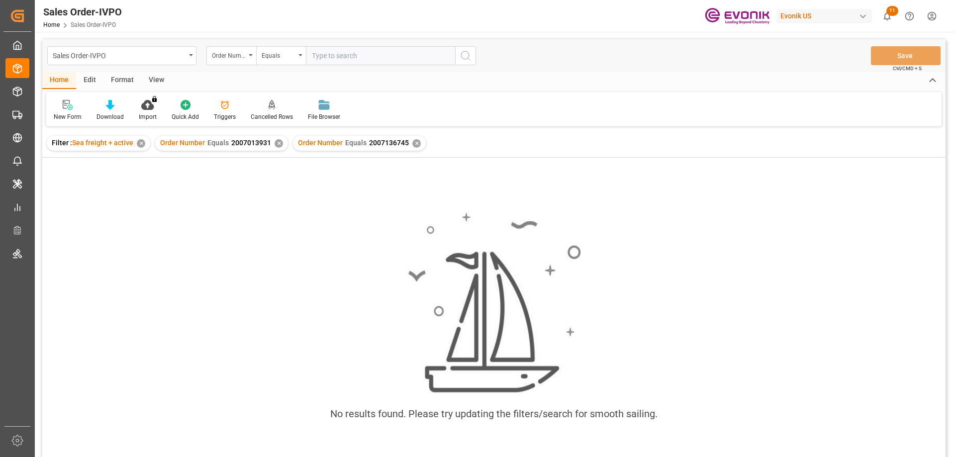
click at [272, 144] on div "Order Number Equals 2007013931 ✕" at bounding box center [221, 143] width 133 height 15
click at [278, 144] on div "✕" at bounding box center [279, 143] width 8 height 8
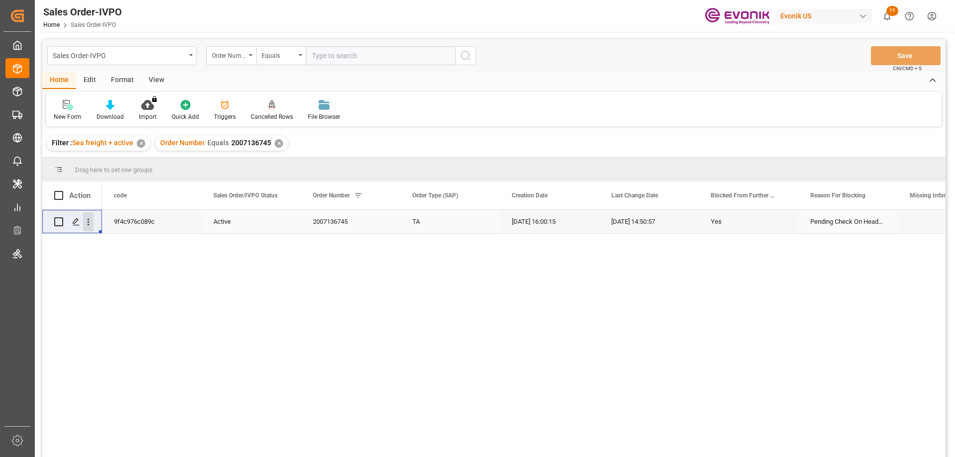
click at [90, 222] on icon "open menu" at bounding box center [88, 222] width 10 height 10
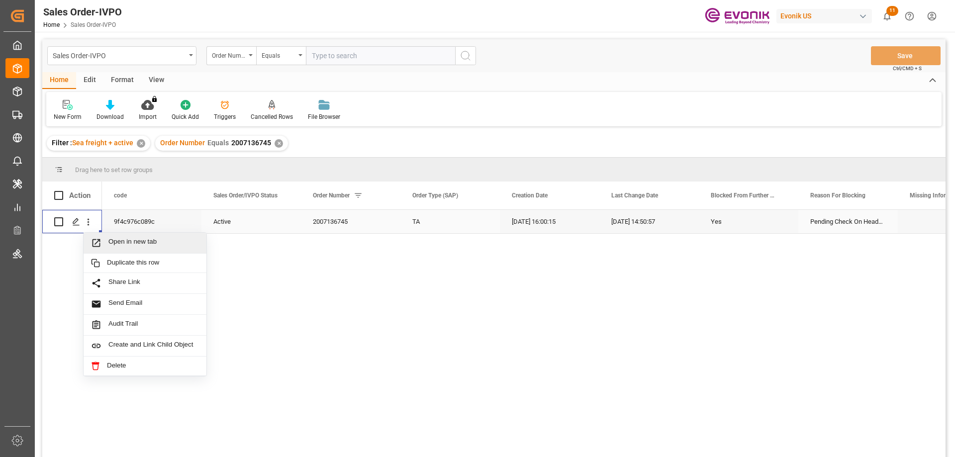
click at [124, 242] on span "Open in new tab" at bounding box center [153, 243] width 91 height 10
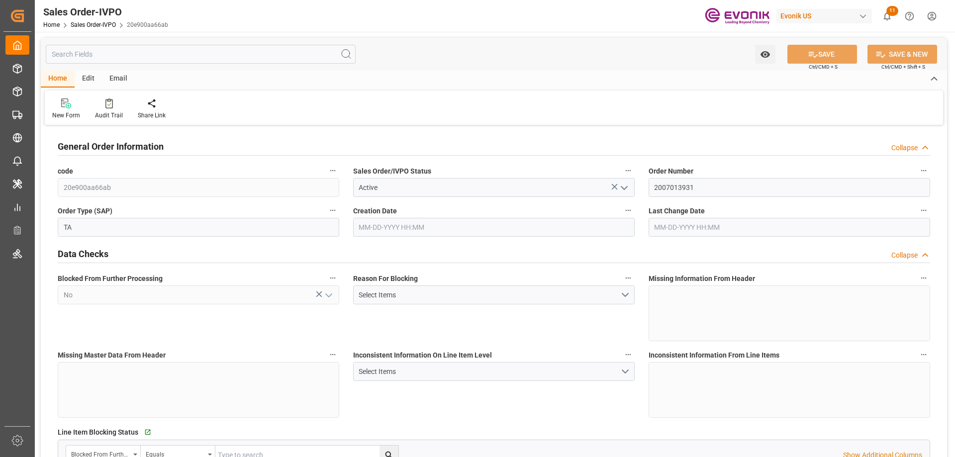
type input "GTSTC"
type input "0"
type input "1"
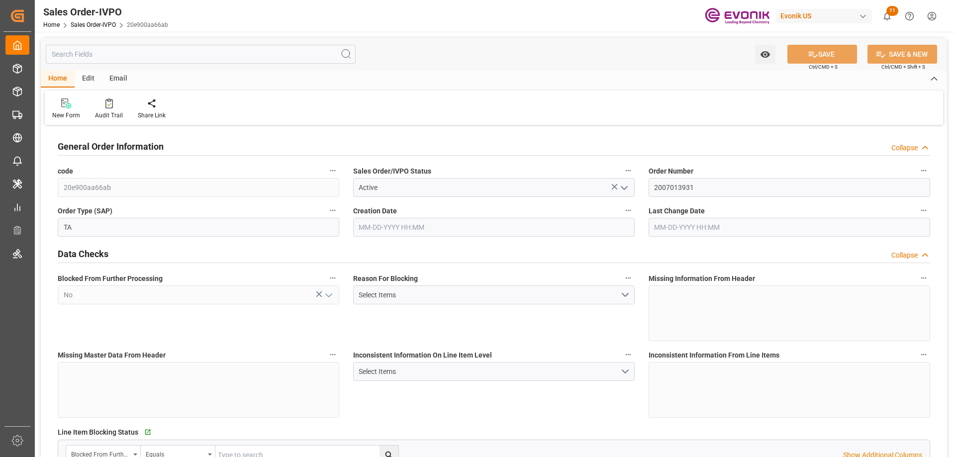
type input "8070"
type input "13.2102"
type input "17000"
type input "30"
type input "05-21-2025 04:13"
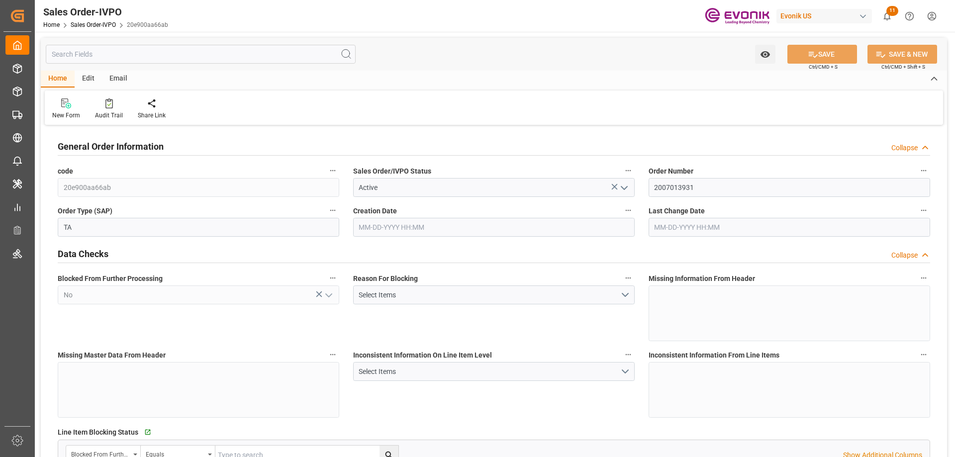
type input "06-30-2025 17:06"
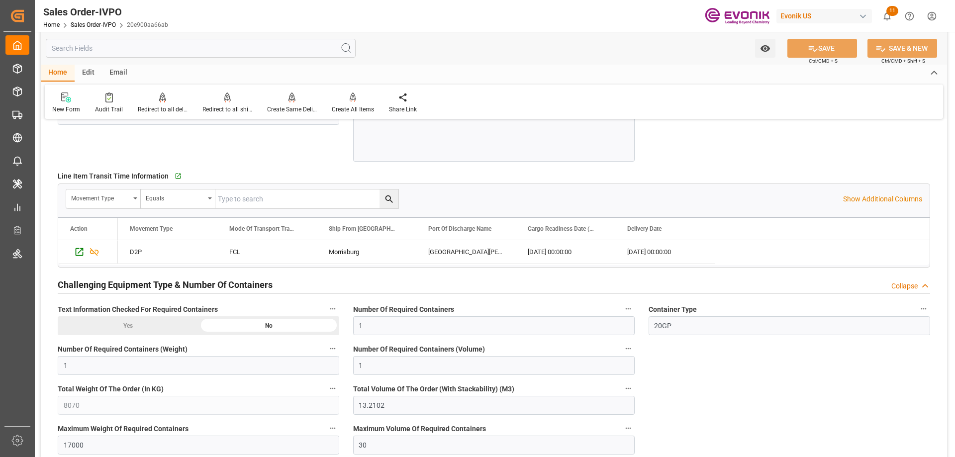
scroll to position [1691, 0]
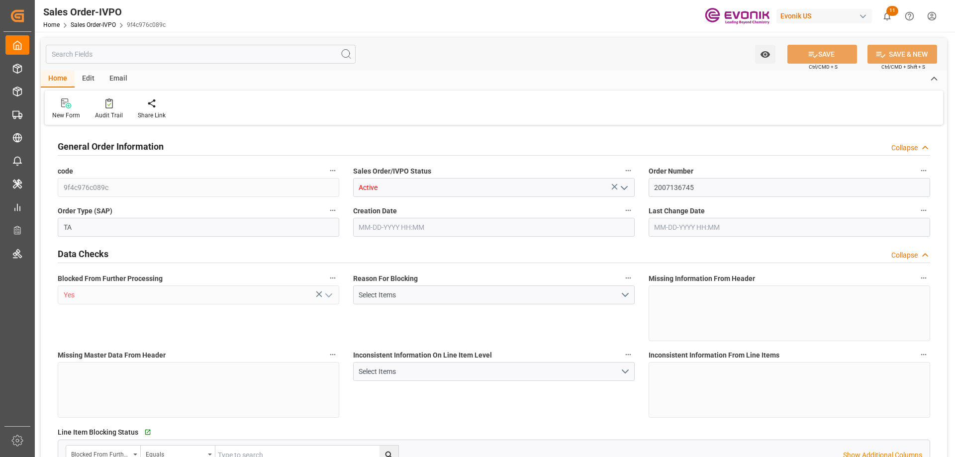
type input "TREYP"
type input "0"
type input "1"
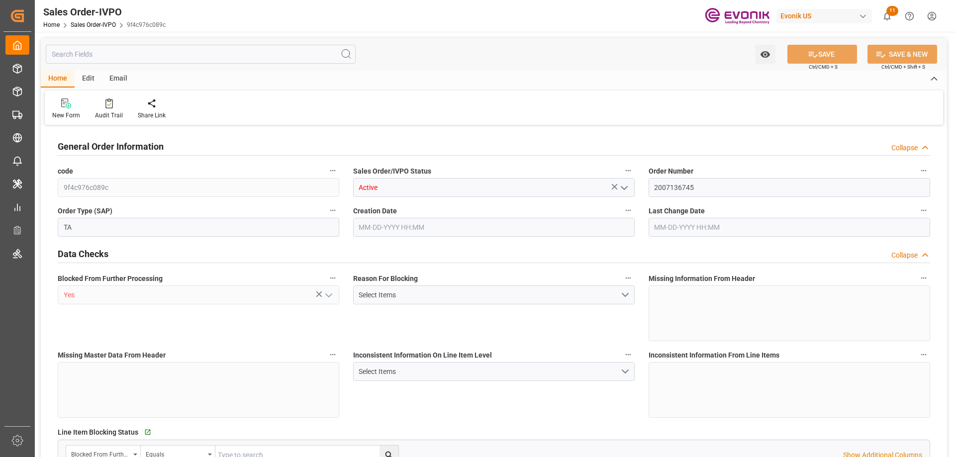
type input "8070"
type input "13.2102"
type input "17000"
type input "30"
type input "[DATE] 16:00"
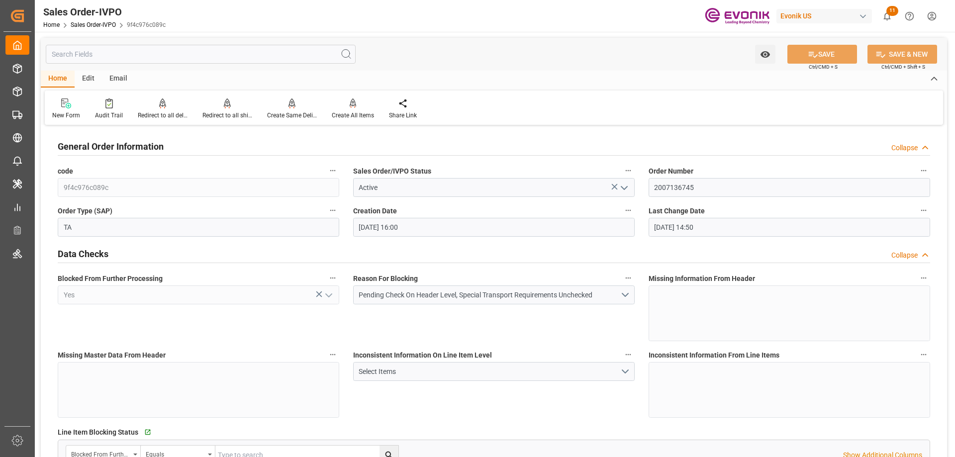
type input "[DATE] 14:50"
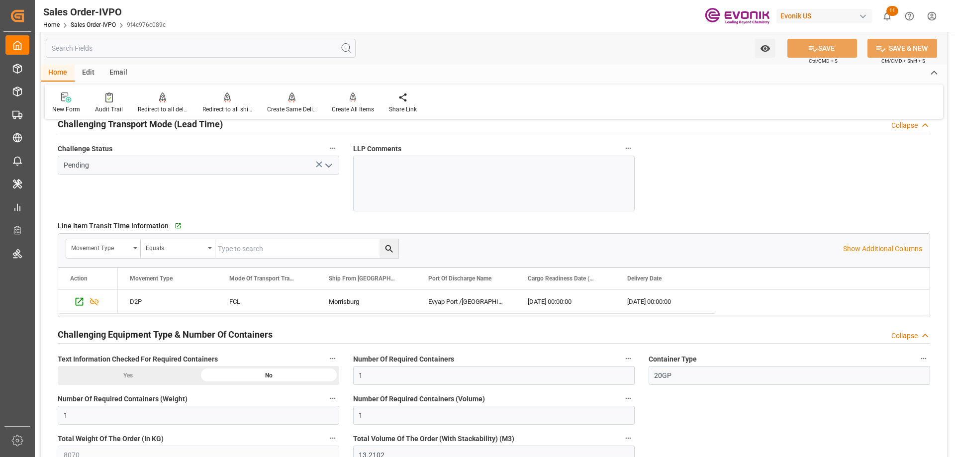
scroll to position [2040, 0]
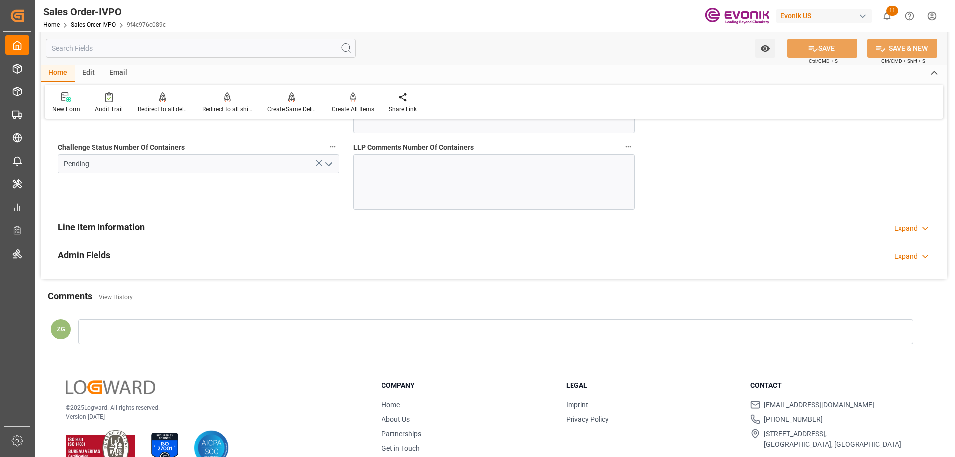
click at [92, 223] on h2 "Line Item Information" at bounding box center [101, 226] width 87 height 13
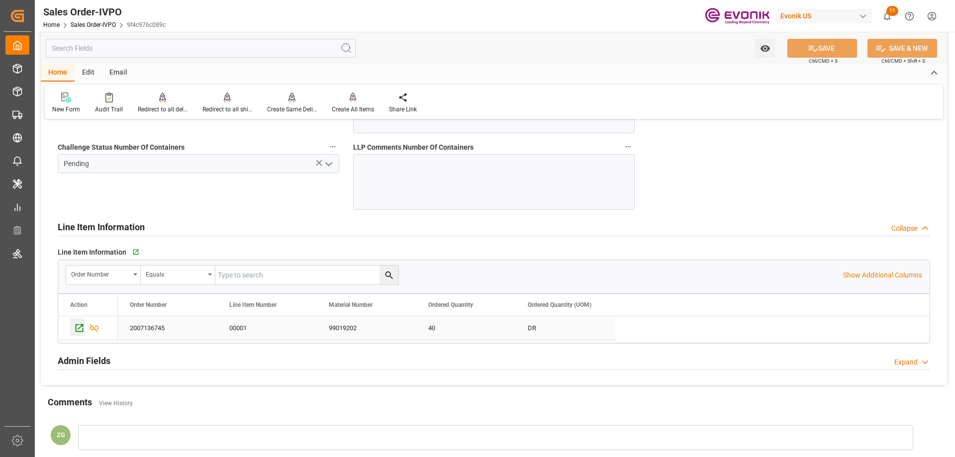
click at [75, 325] on icon "Press SPACE to select this row." at bounding box center [79, 328] width 10 height 10
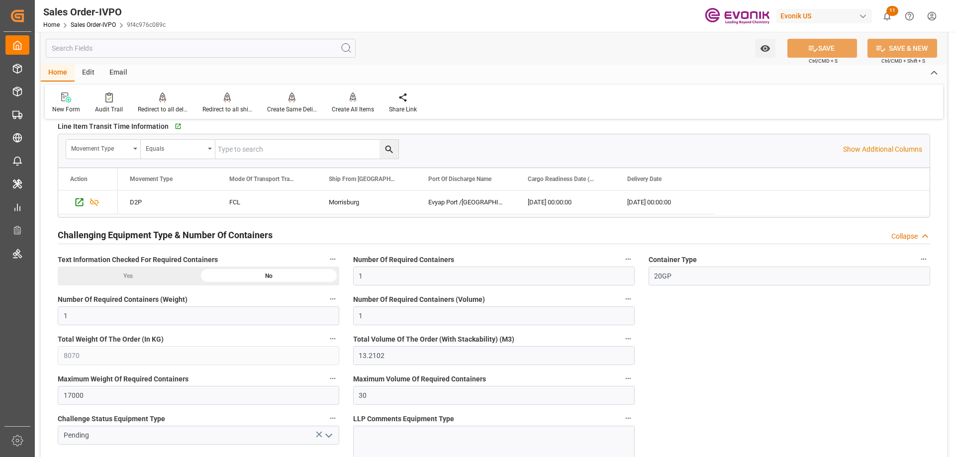
scroll to position [1542, 0]
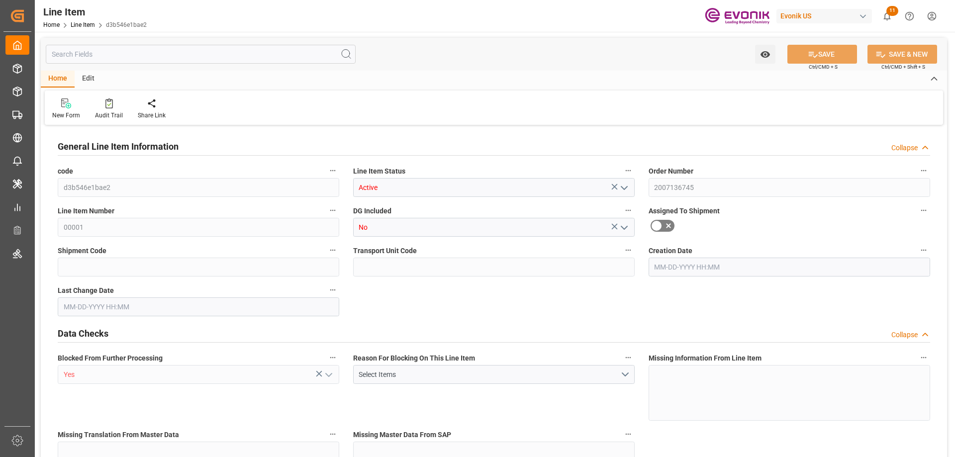
type input "10"
type input "7640"
type input "7000"
type input "13.2102"
type input "40"
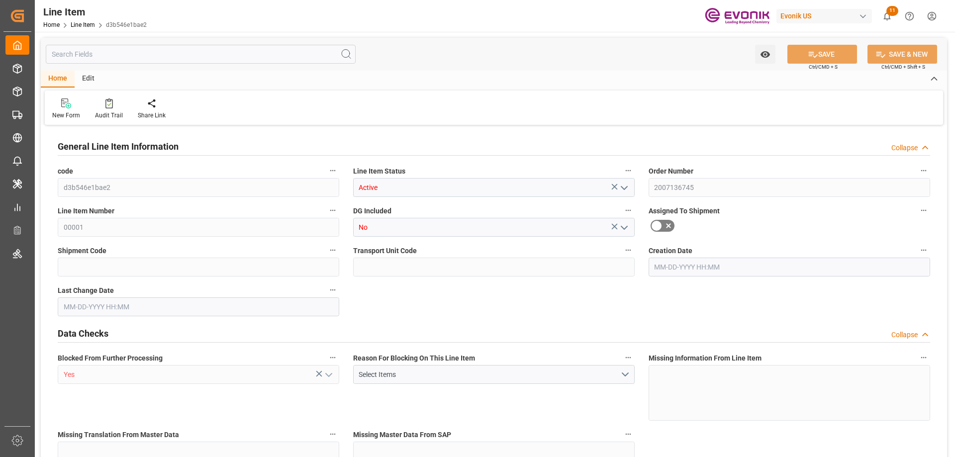
type input "64218"
type input "40"
type input "7000"
type input "7640"
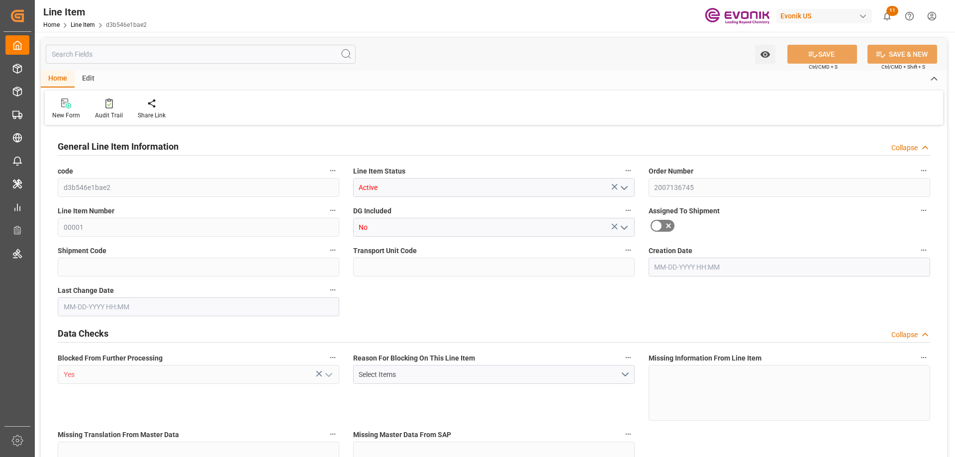
type input "8070"
type input "7000"
type input "13.2102"
type input "13210.2"
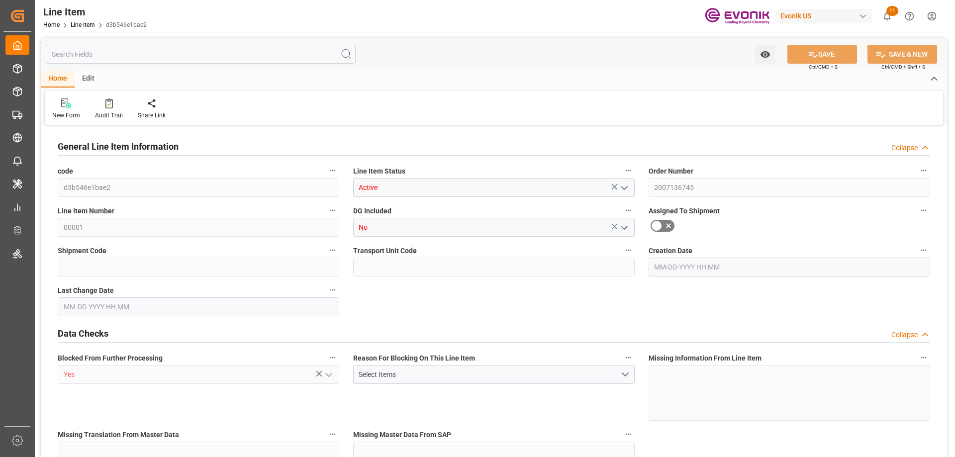
type input "0"
type input "[DATE] 16:00"
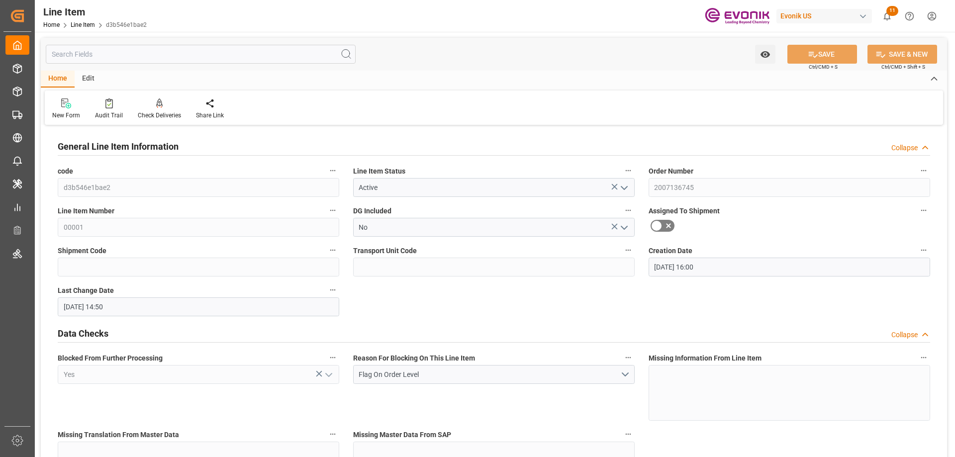
type input "[DATE] 14:50"
type input "[DATE]"
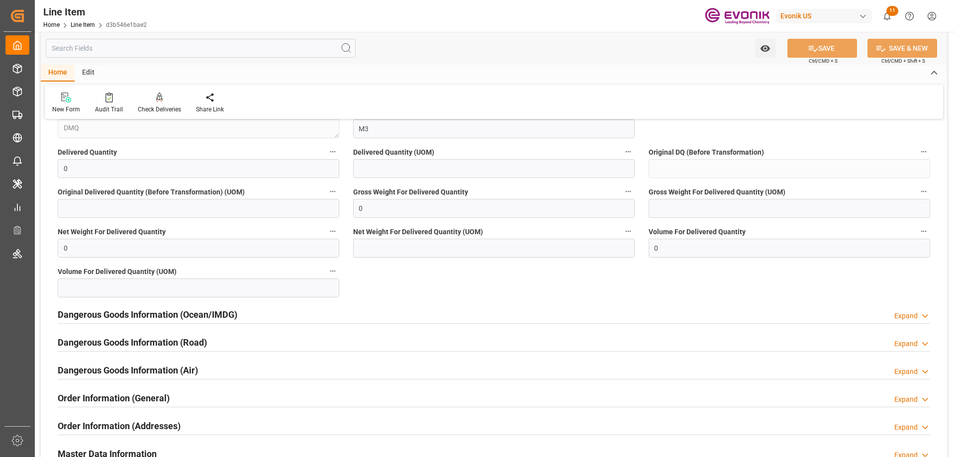
scroll to position [1039, 0]
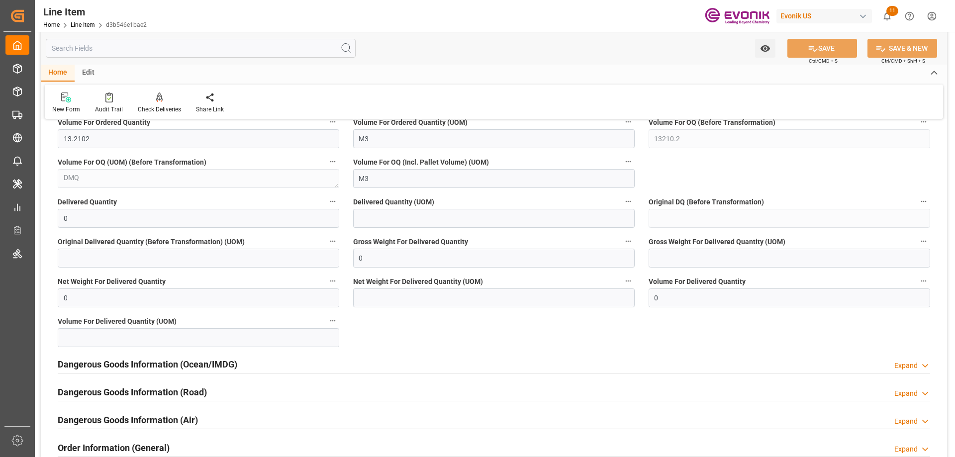
click at [324, 370] on div "Dangerous Goods Information (Ocean/IMDG) Expand" at bounding box center [494, 363] width 873 height 19
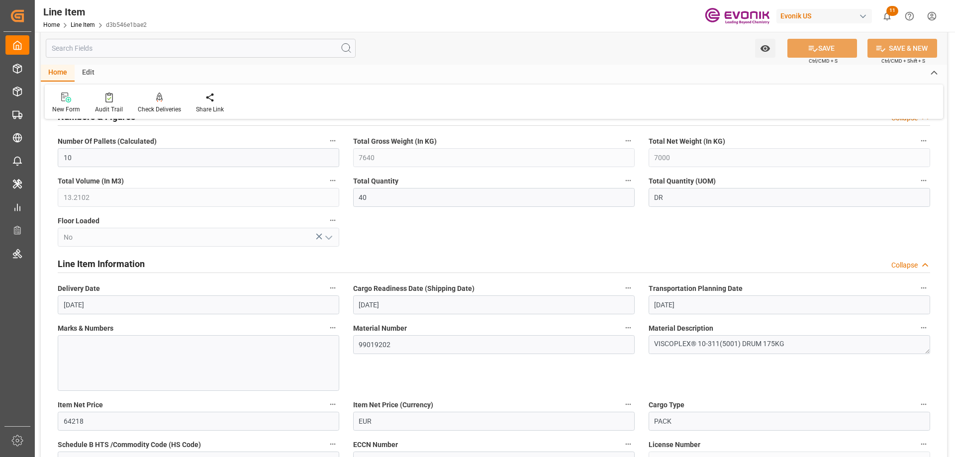
scroll to position [547, 0]
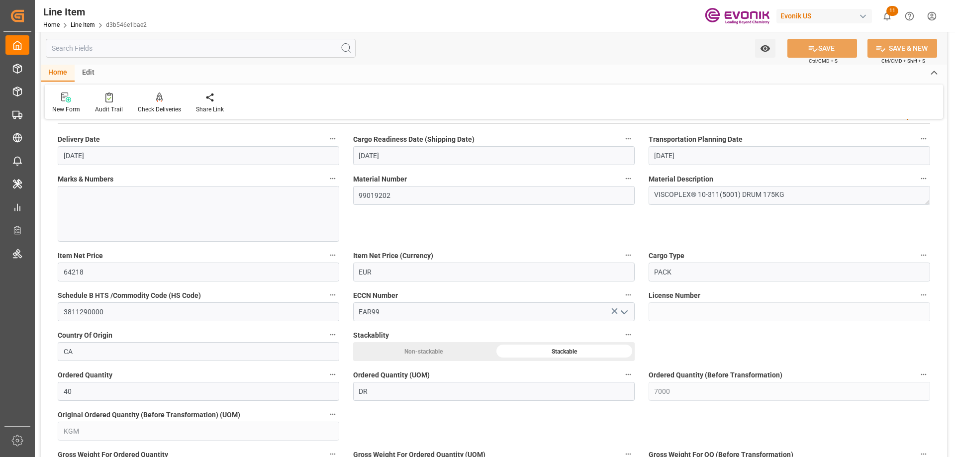
click at [173, 52] on input "text" at bounding box center [201, 48] width 310 height 19
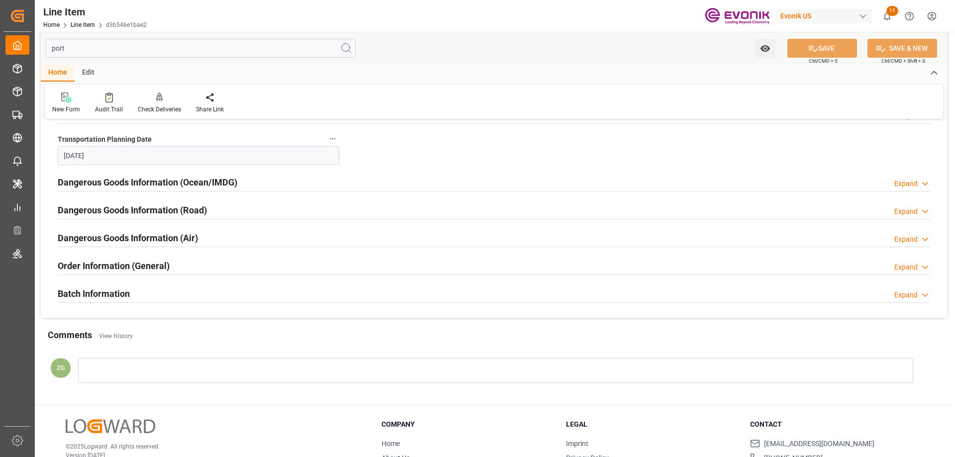
scroll to position [0, 0]
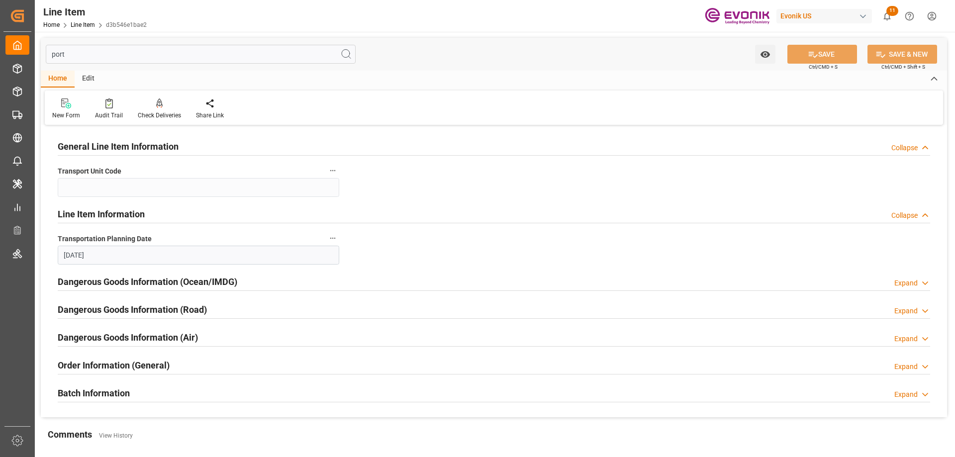
type input "port"
click at [160, 281] on h2 "Dangerous Goods Information (Ocean/IMDG)" at bounding box center [148, 281] width 180 height 13
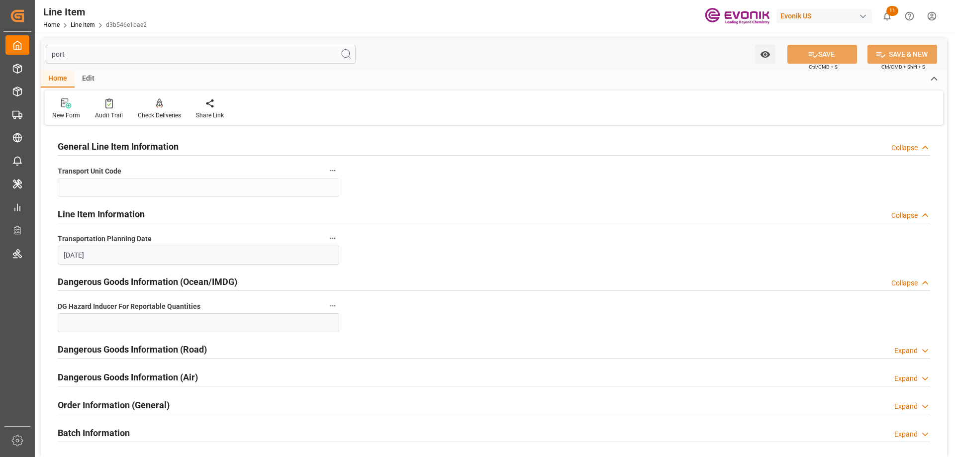
scroll to position [149, 0]
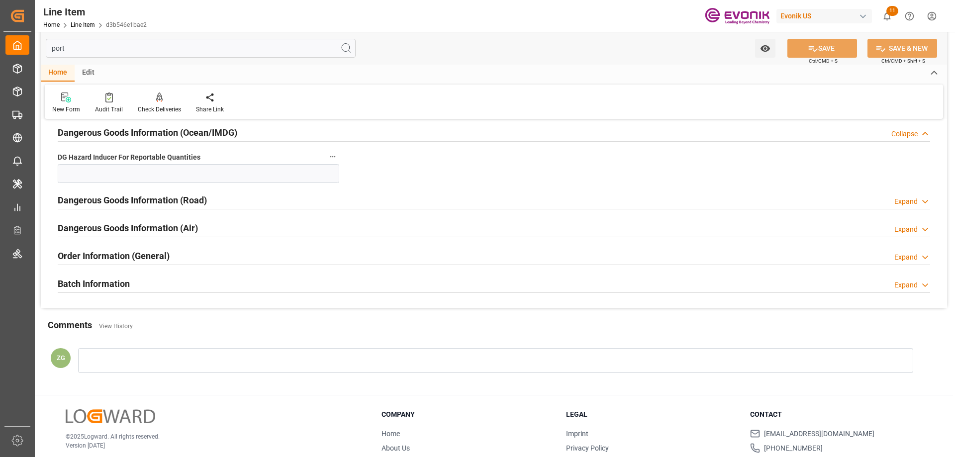
click at [87, 287] on h2 "Batch Information" at bounding box center [94, 283] width 72 height 13
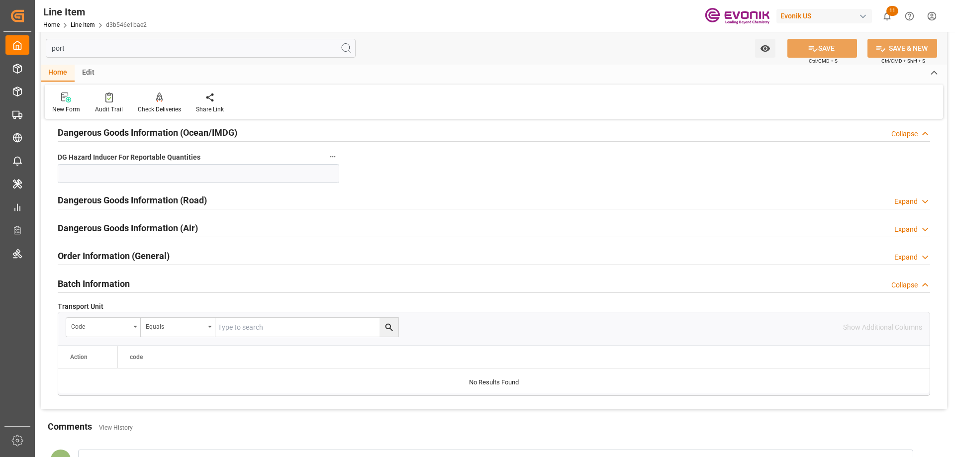
click at [82, 257] on h2 "Order Information (General)" at bounding box center [114, 255] width 112 height 13
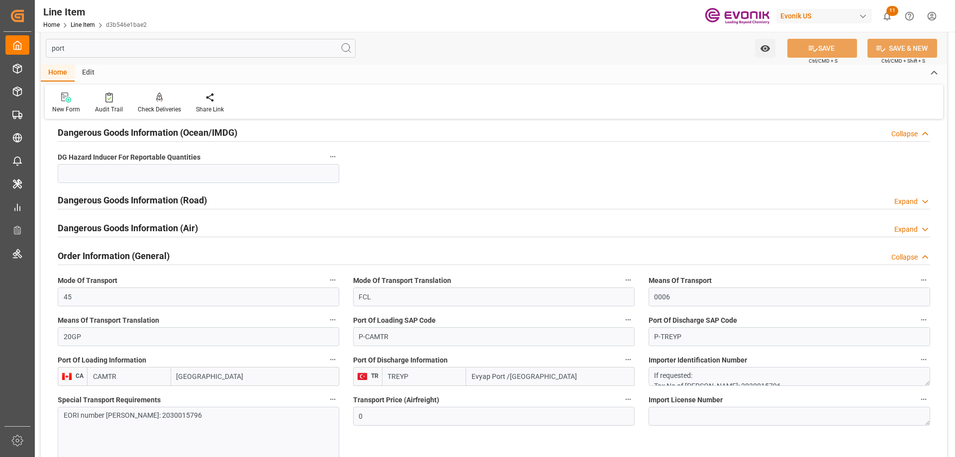
click at [96, 225] on h2 "Dangerous Goods Information (Air)" at bounding box center [128, 227] width 140 height 13
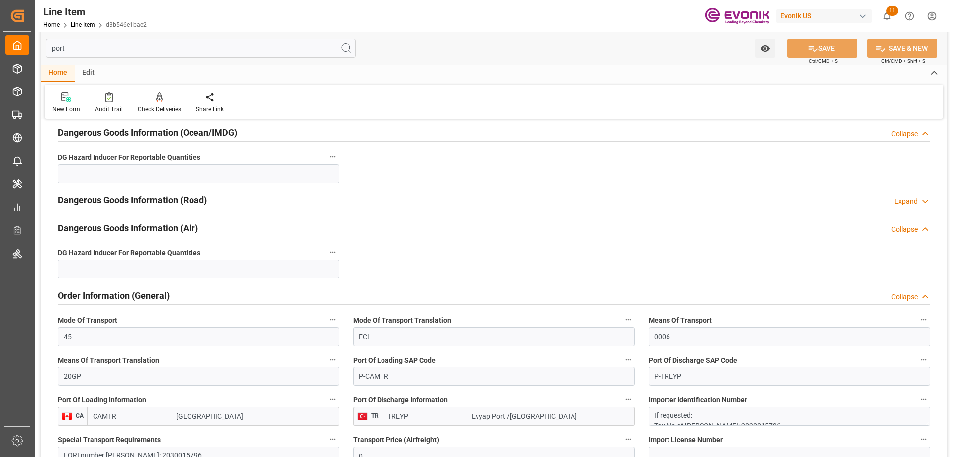
click at [101, 205] on h2 "Dangerous Goods Information (Road)" at bounding box center [132, 200] width 149 height 13
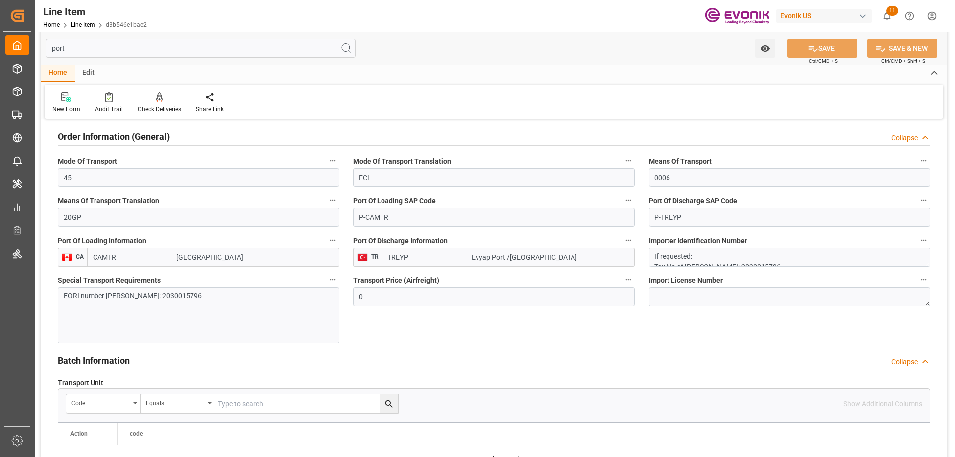
scroll to position [8, 0]
